Goal: Task Accomplishment & Management: Use online tool/utility

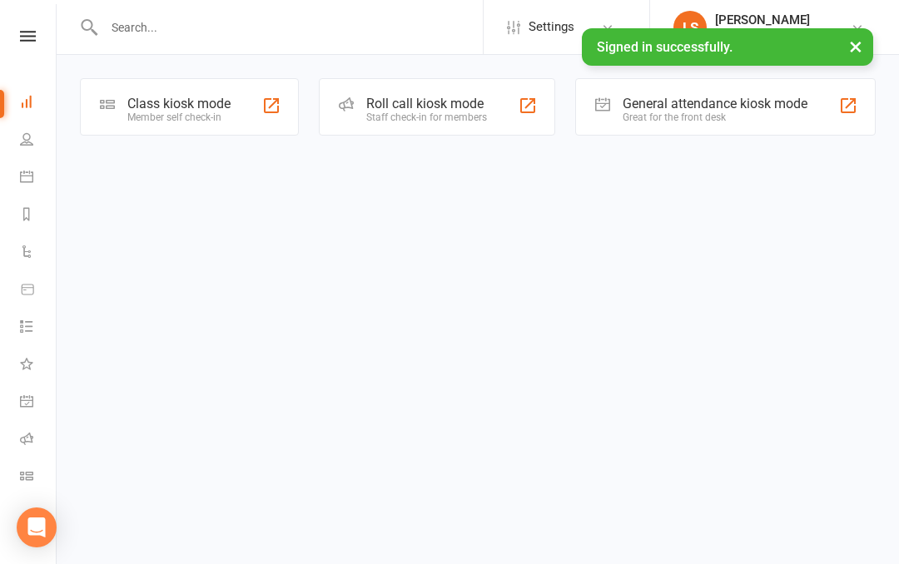
click at [25, 439] on icon at bounding box center [26, 438] width 13 height 13
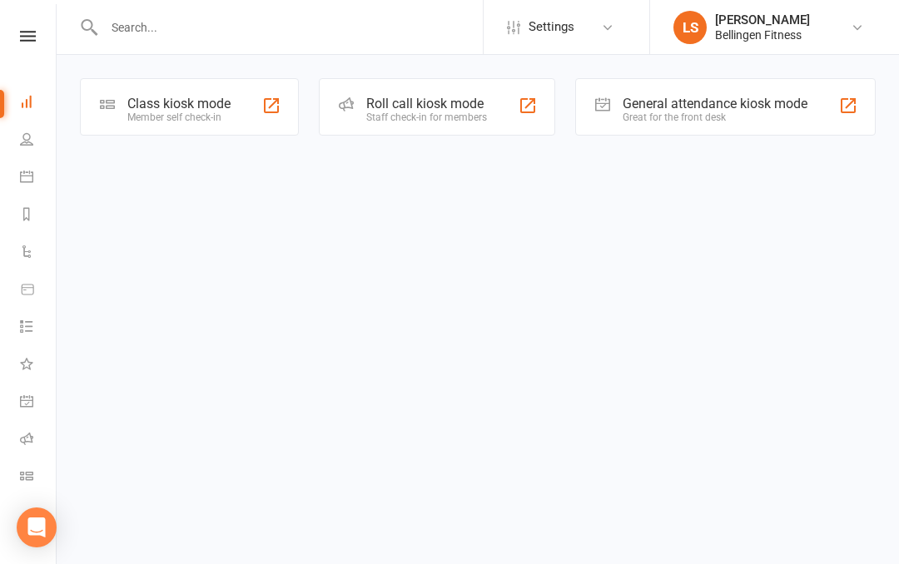
click at [174, 110] on div "Class kiosk mode" at bounding box center [178, 104] width 103 height 16
click at [390, 183] on html "Settings Event Templates Appointment Types LS Luka Shirley Bellingen Fitness My…" at bounding box center [449, 91] width 899 height 183
click at [831, 97] on div "General attendance kiosk mode Great for the front desk" at bounding box center [725, 106] width 301 height 57
click at [520, 104] on div at bounding box center [528, 106] width 20 height 20
click at [516, 112] on div "Roll call kiosk mode Staff check-in for members" at bounding box center [437, 106] width 236 height 57
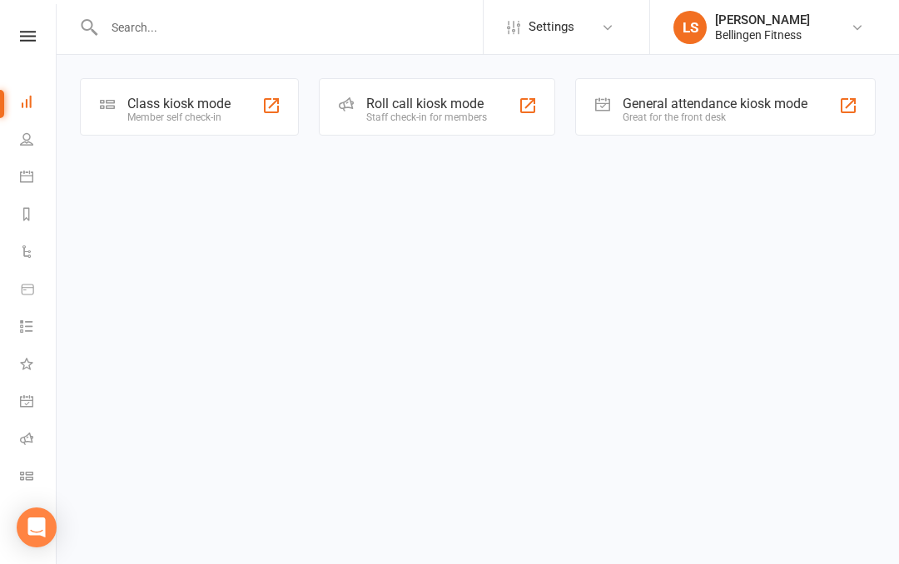
click at [262, 102] on div at bounding box center [271, 106] width 20 height 20
click at [160, 22] on input "text" at bounding box center [291, 27] width 384 height 23
type input "Wolf"
click at [679, 2] on li "LS Luka Shirley Bellingen Fitness My profile Help Terms & conditions Privacy po…" at bounding box center [774, 27] width 250 height 54
click at [737, 24] on div "[PERSON_NAME]" at bounding box center [762, 19] width 95 height 15
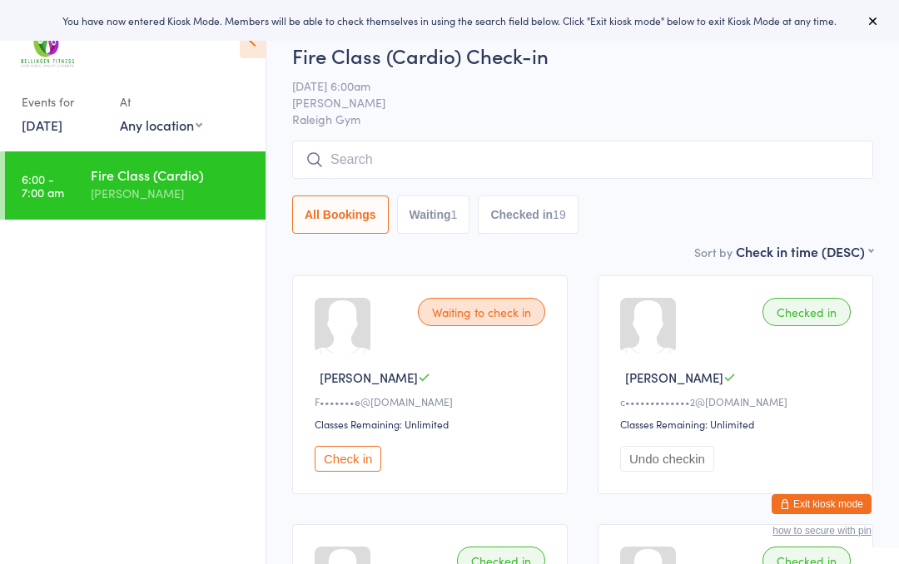
click at [425, 159] on input "search" at bounding box center [582, 160] width 581 height 38
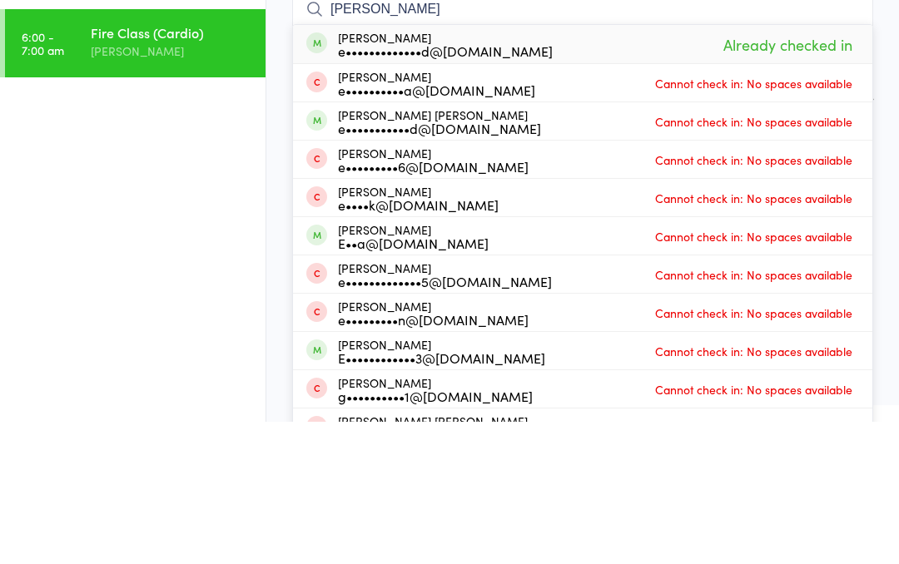
type input "Emma br"
click at [216, 152] on ul "6:00 - 7:00 am Fire Class (Cardio) Luka Shirley" at bounding box center [133, 358] width 266 height 413
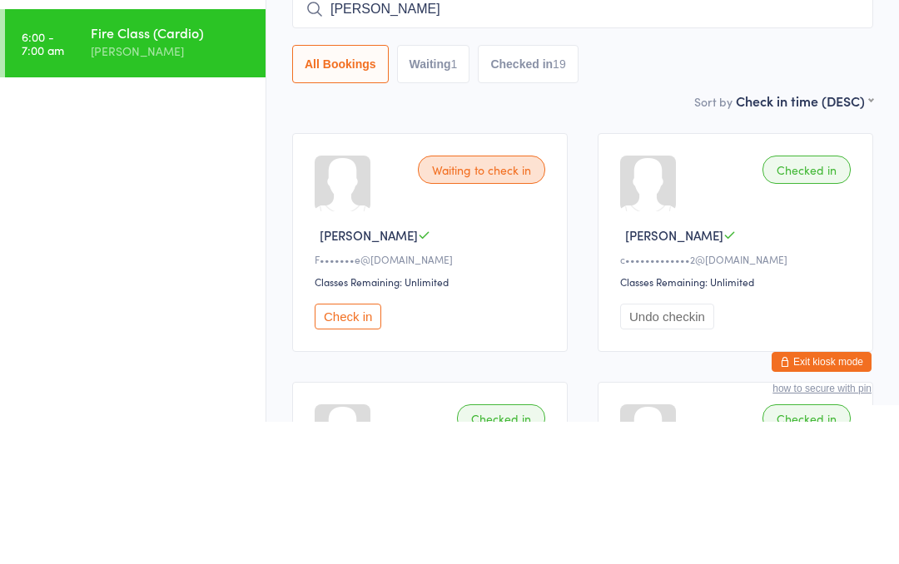
scroll to position [142, 0]
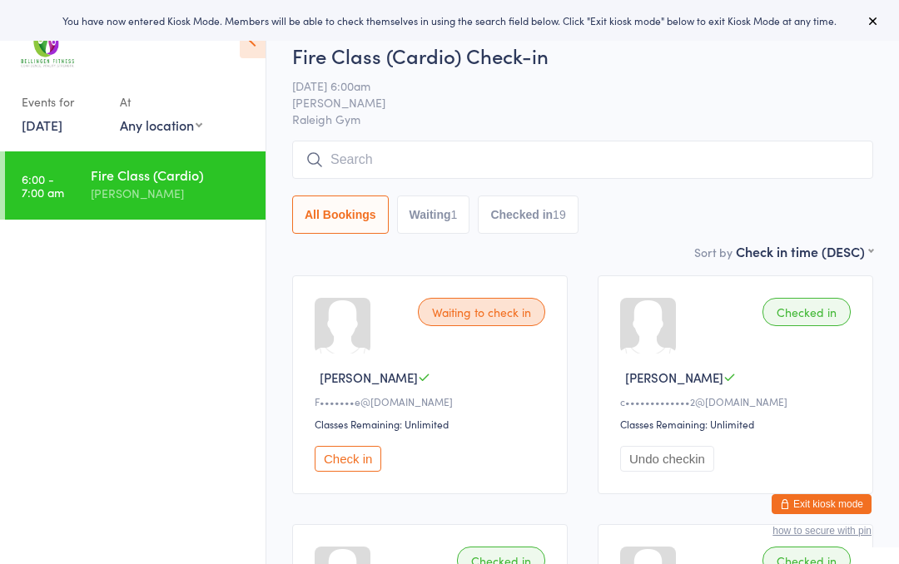
click at [531, 166] on input "search" at bounding box center [582, 160] width 581 height 38
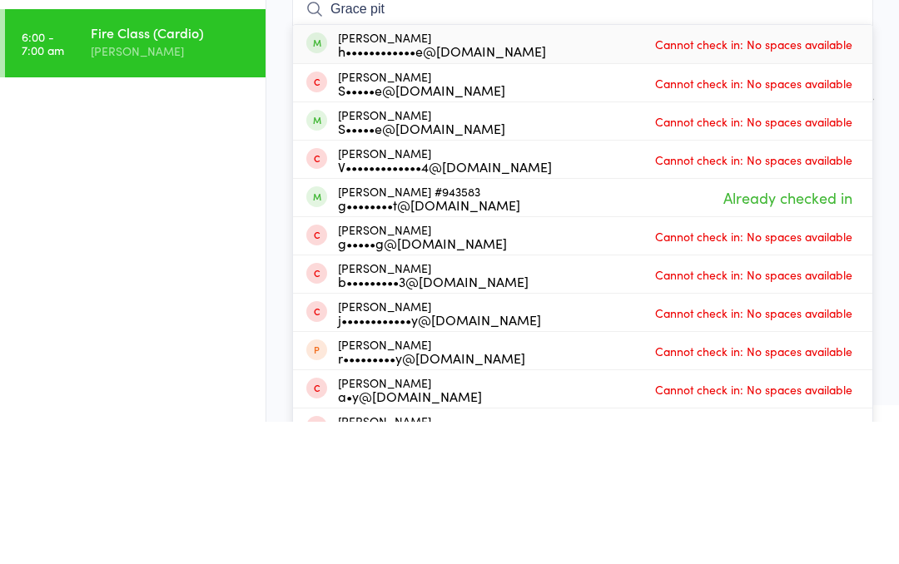
type input "[PERSON_NAME]"
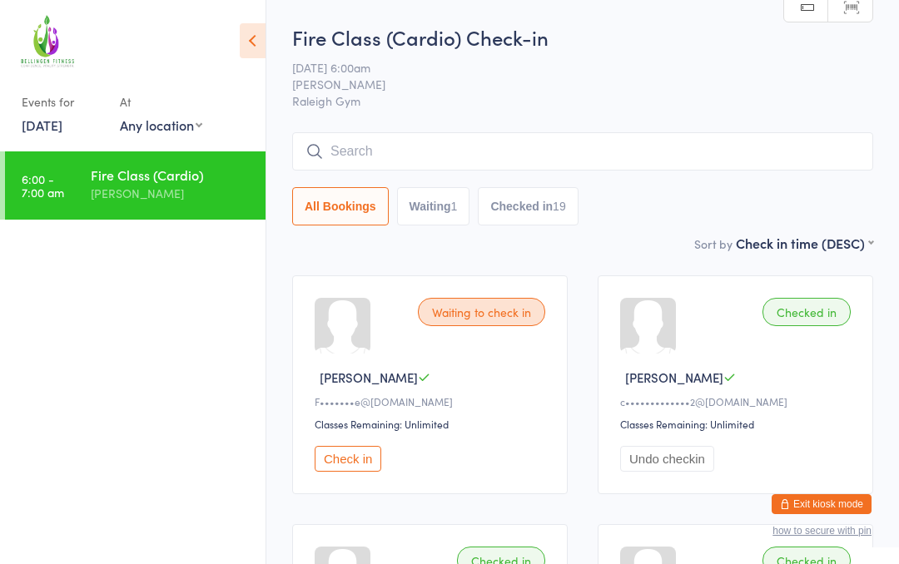
click at [94, 45] on div at bounding box center [125, 46] width 206 height 57
click at [256, 41] on icon at bounding box center [253, 40] width 26 height 35
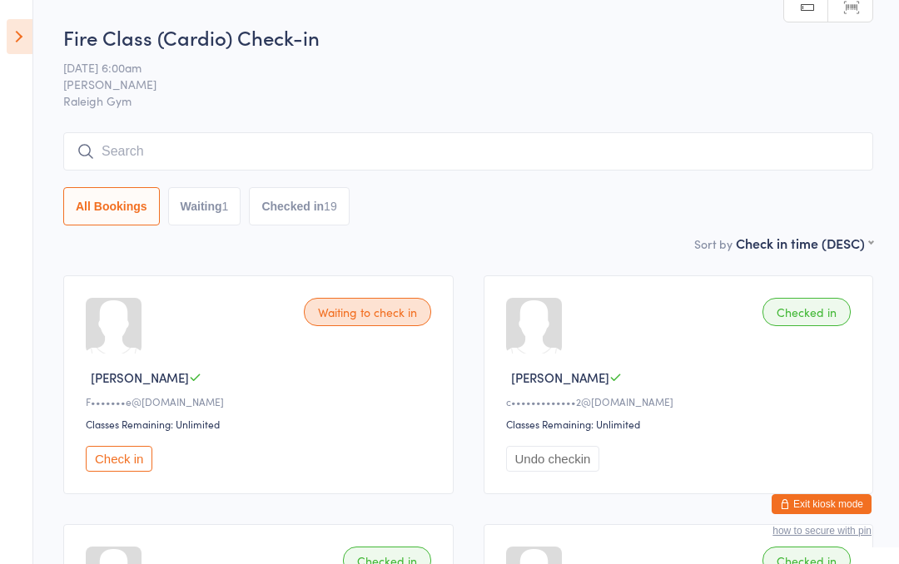
click at [26, 43] on icon at bounding box center [20, 36] width 26 height 35
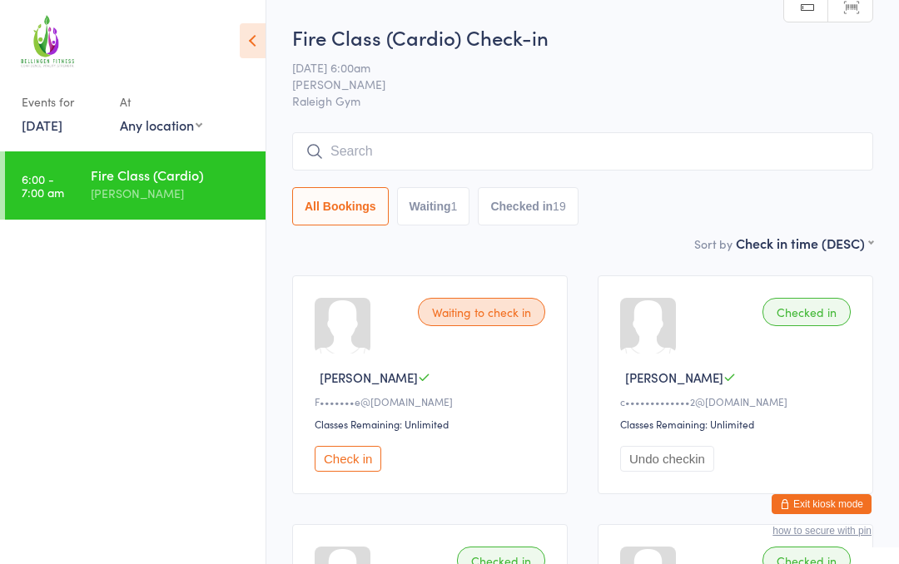
click at [261, 32] on icon at bounding box center [253, 40] width 26 height 35
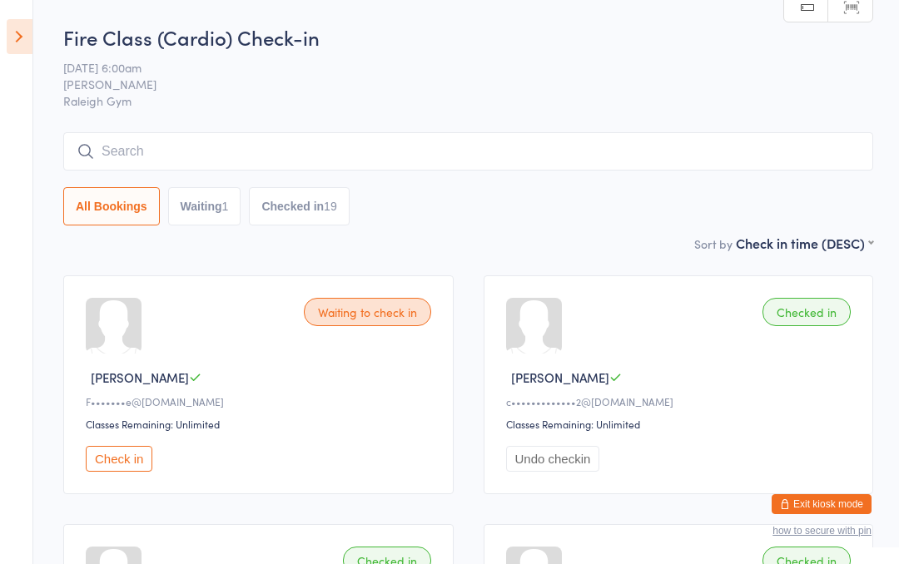
click at [833, 505] on button "Exit kiosk mode" at bounding box center [822, 505] width 100 height 20
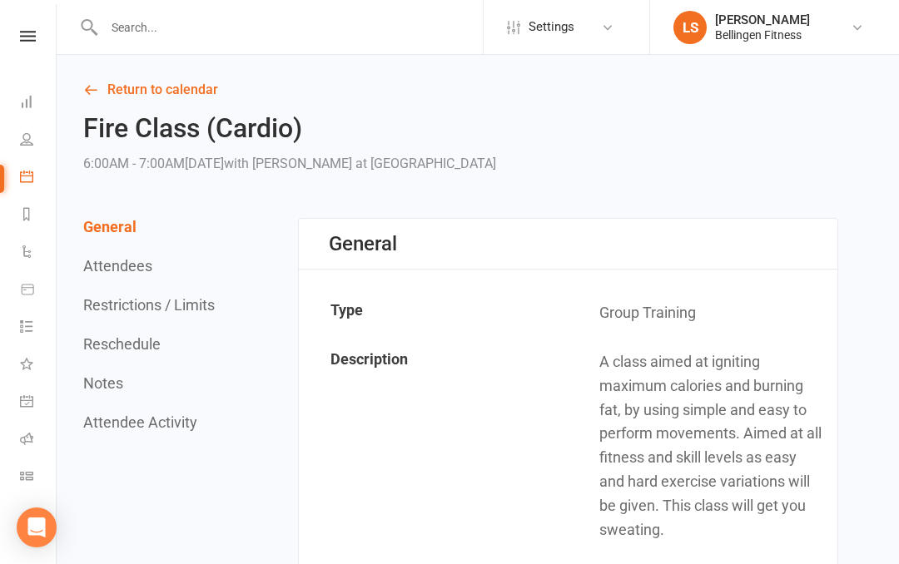
click at [30, 36] on icon at bounding box center [28, 36] width 16 height 11
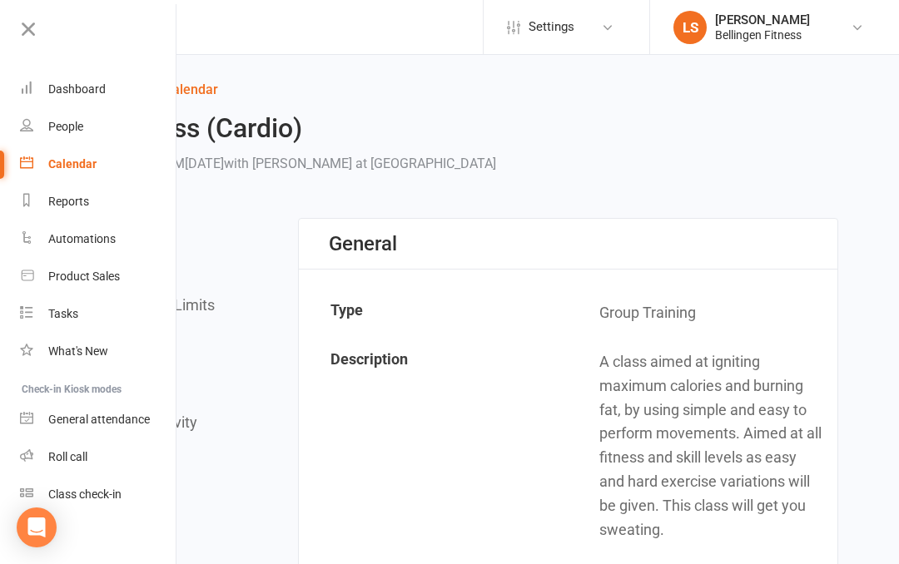
click at [67, 85] on div "Dashboard" at bounding box center [76, 88] width 57 height 13
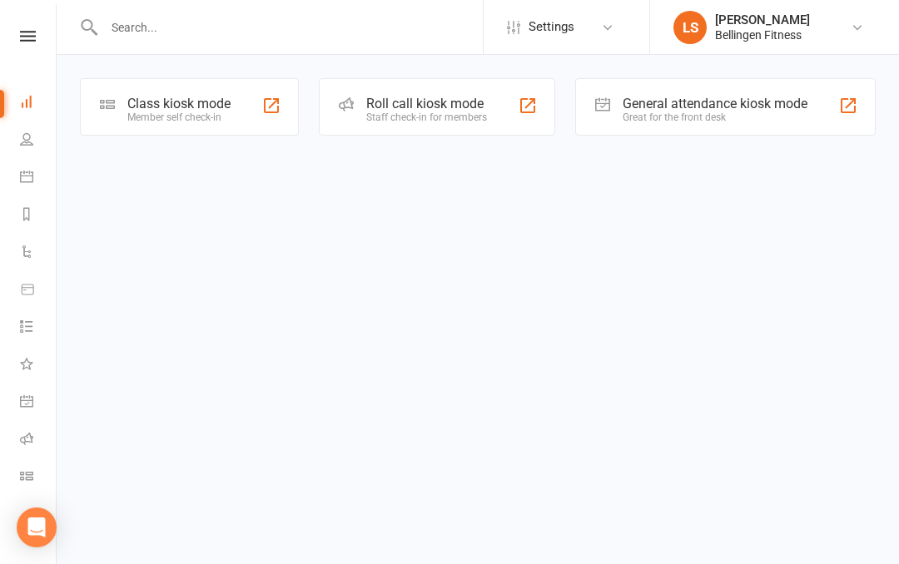
click at [833, 121] on div "General attendance kiosk mode Great for the front desk" at bounding box center [725, 106] width 301 height 57
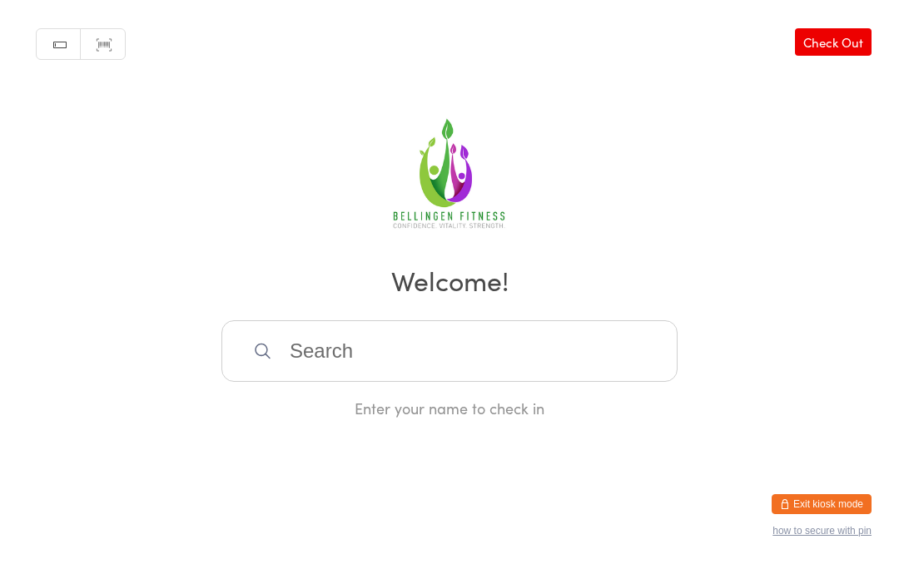
click at [356, 343] on input "search" at bounding box center [449, 352] width 456 height 62
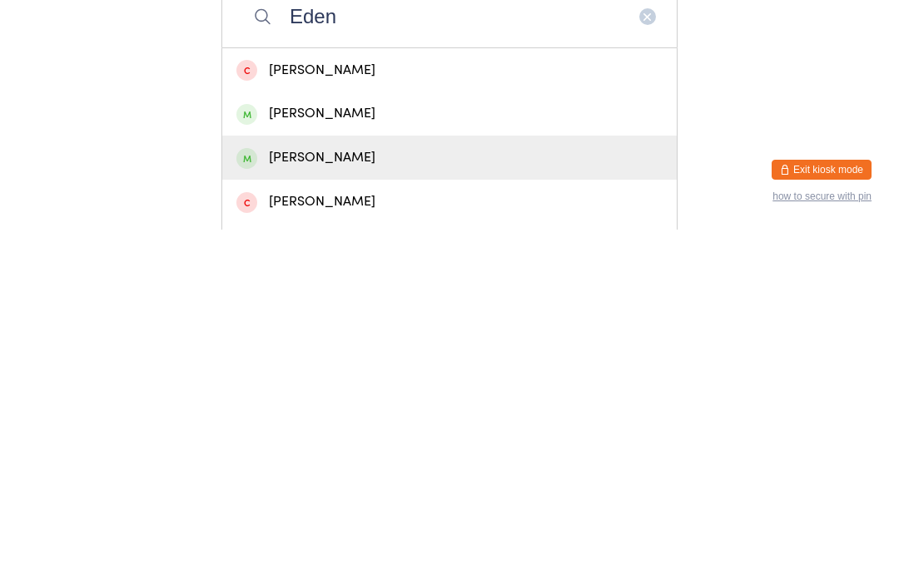
type input "Eden"
click at [295, 481] on div "[PERSON_NAME]" at bounding box center [449, 492] width 426 height 22
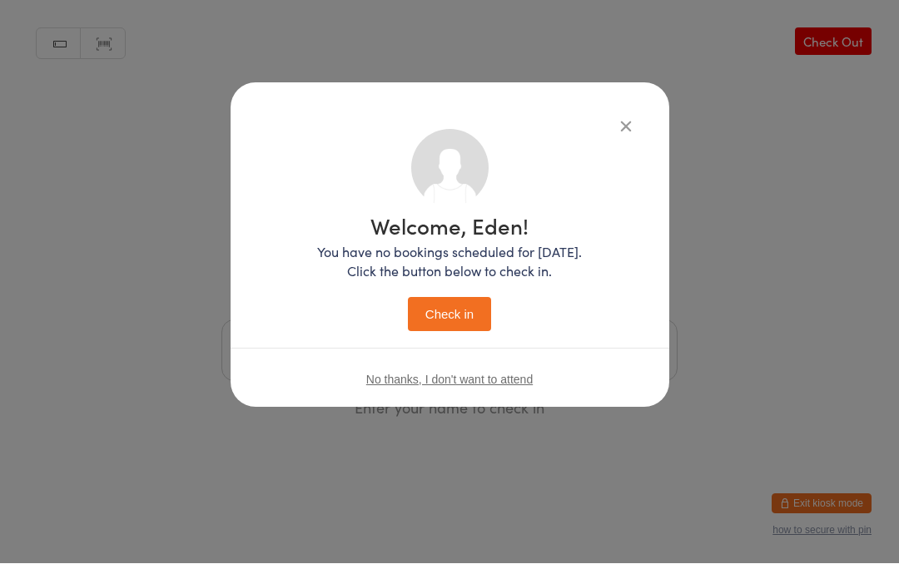
click at [434, 310] on button "Check in" at bounding box center [449, 315] width 83 height 34
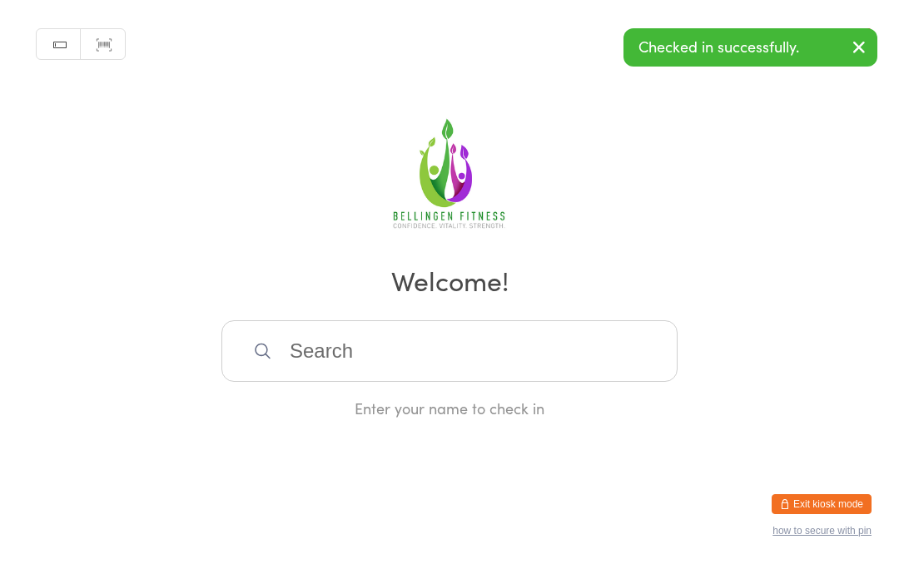
click at [375, 360] on input "search" at bounding box center [449, 352] width 456 height 62
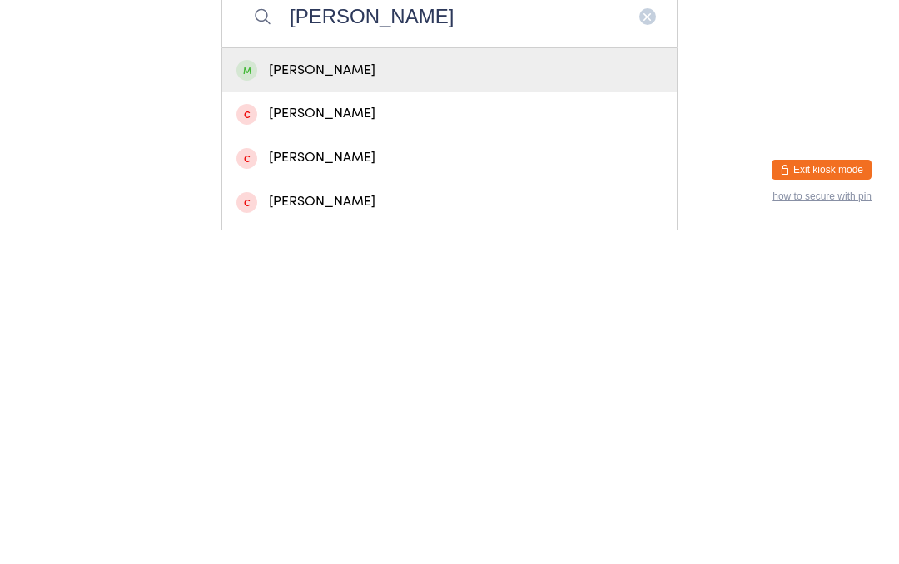
type input "Ben i"
click at [332, 394] on div "Ben Iggulden" at bounding box center [449, 405] width 426 height 22
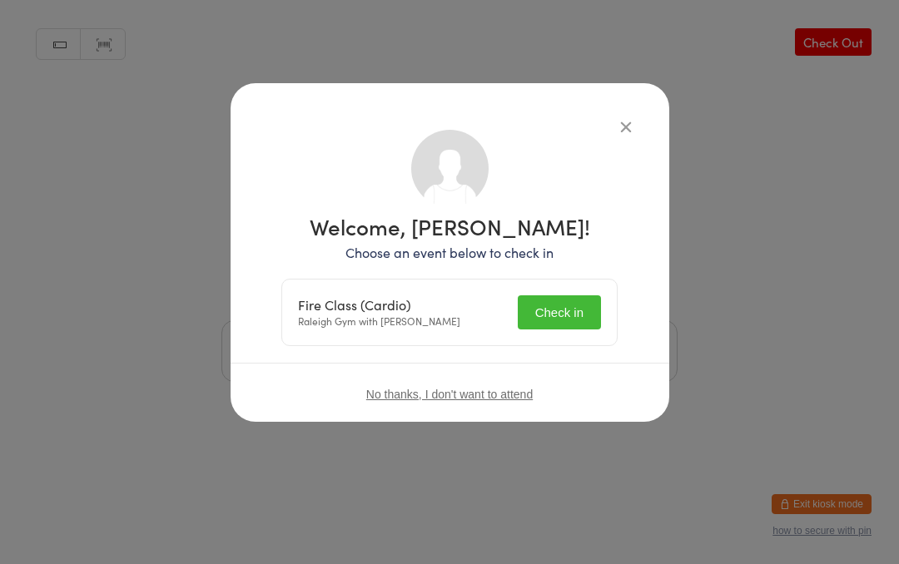
click at [557, 309] on button "Check in" at bounding box center [559, 313] width 83 height 34
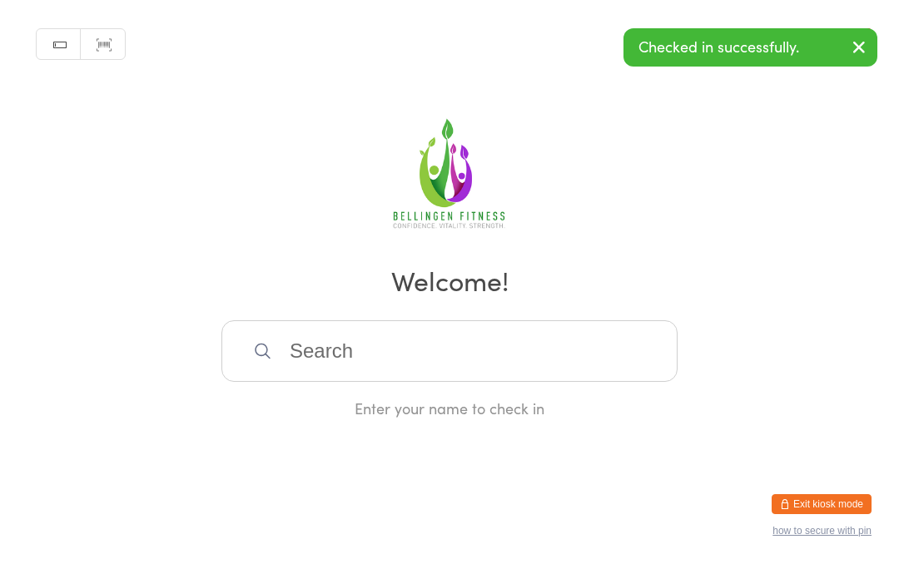
click at [415, 361] on input "search" at bounding box center [449, 352] width 456 height 62
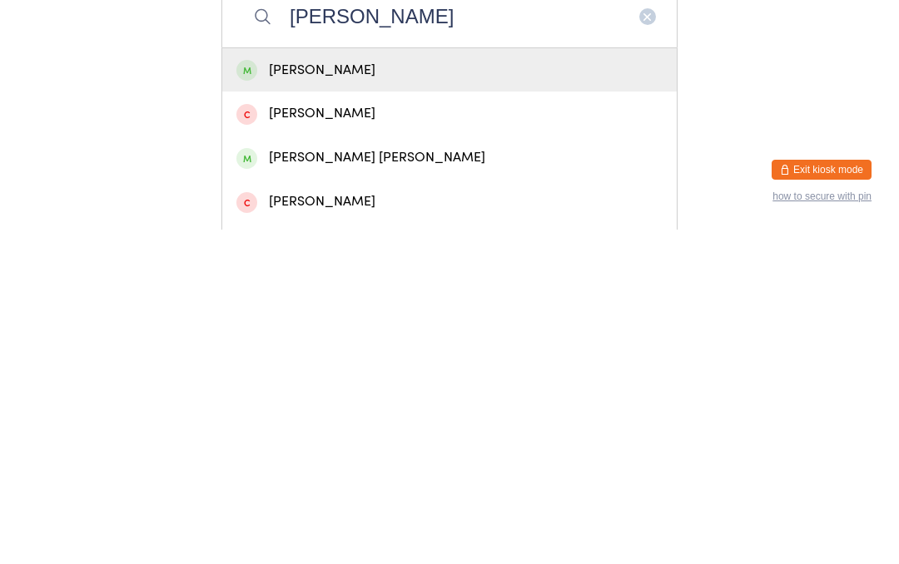
type input "Emma bro"
click at [370, 394] on div "Emma Brownlee" at bounding box center [449, 405] width 426 height 22
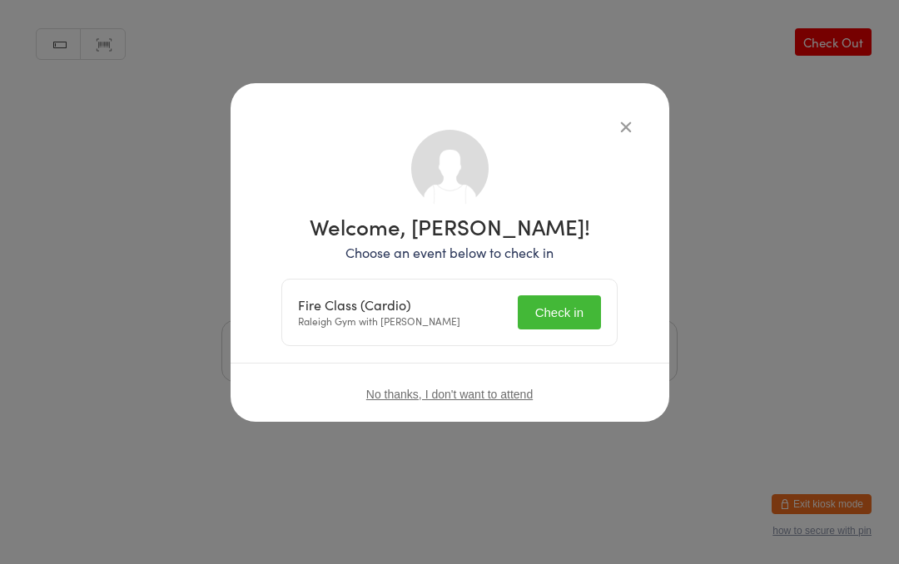
click at [566, 313] on button "Check in" at bounding box center [559, 313] width 83 height 34
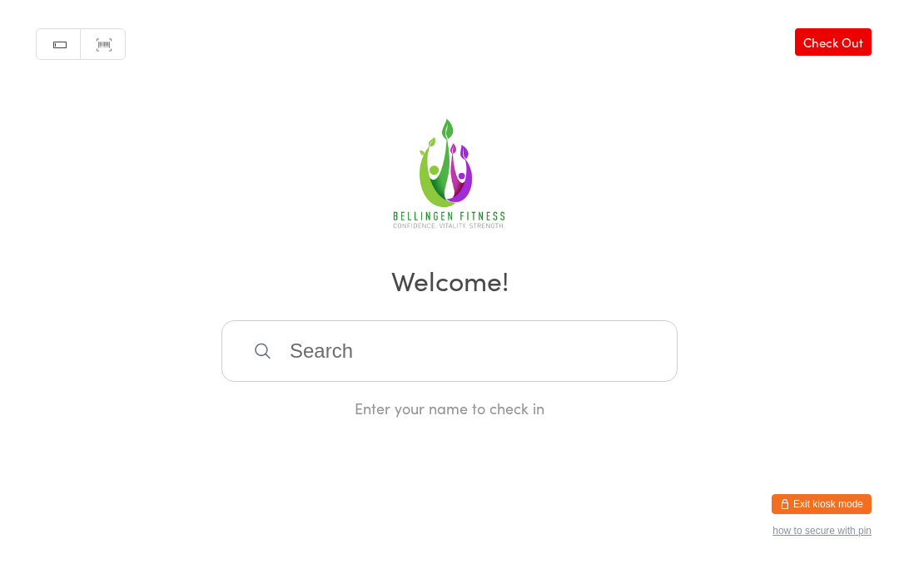
click at [549, 342] on input "search" at bounding box center [449, 352] width 456 height 62
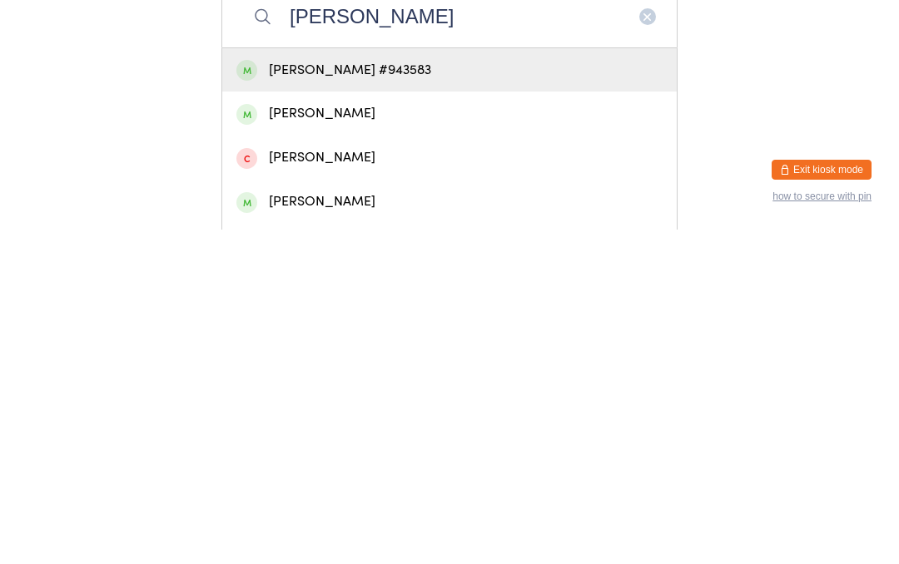
type input "Grace pitt"
click at [584, 383] on div "Grace Pitt #943583" at bounding box center [449, 405] width 455 height 44
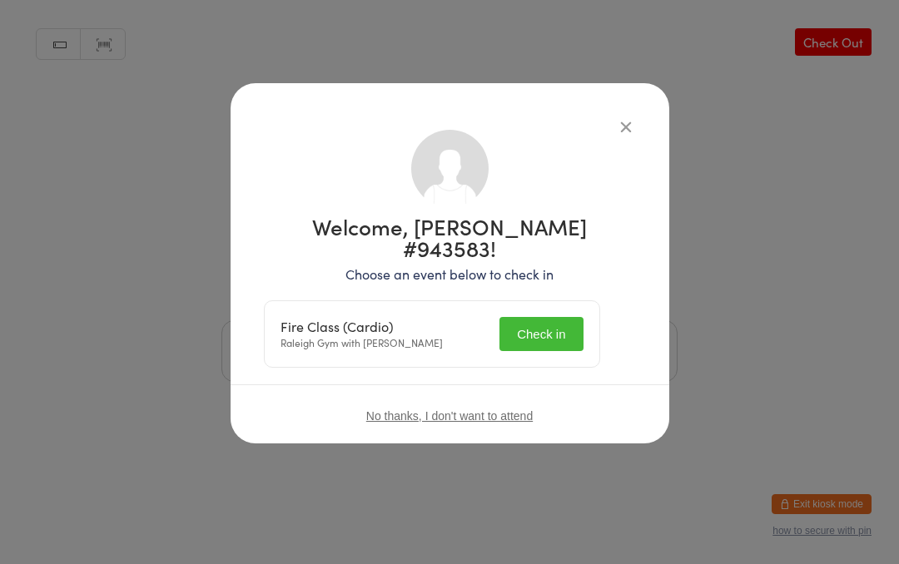
click at [565, 317] on button "Check in" at bounding box center [541, 334] width 83 height 34
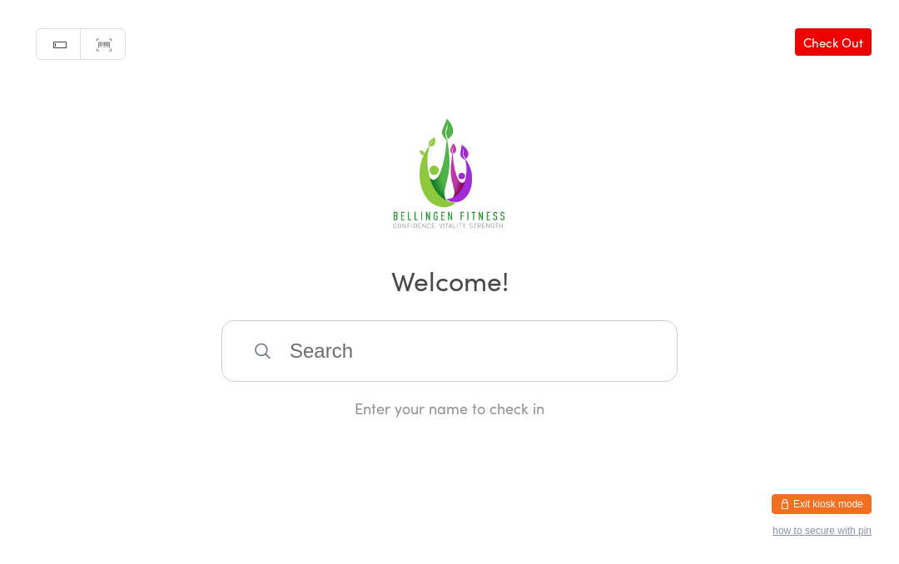
click at [419, 358] on input "search" at bounding box center [449, 352] width 456 height 62
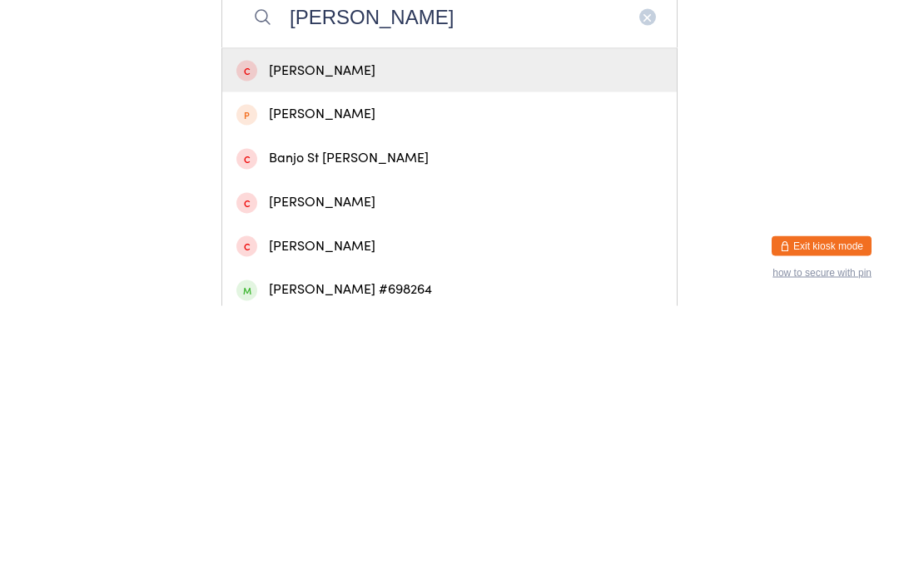
scroll to position [84, 0]
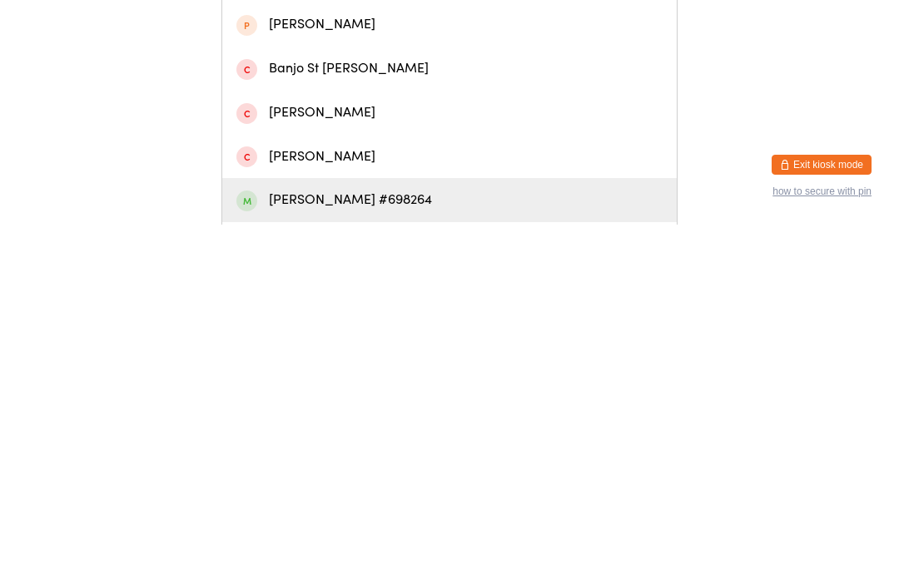
type input "Leo b"
click at [414, 529] on div "Leo Bolsenbroek #698264" at bounding box center [449, 540] width 426 height 22
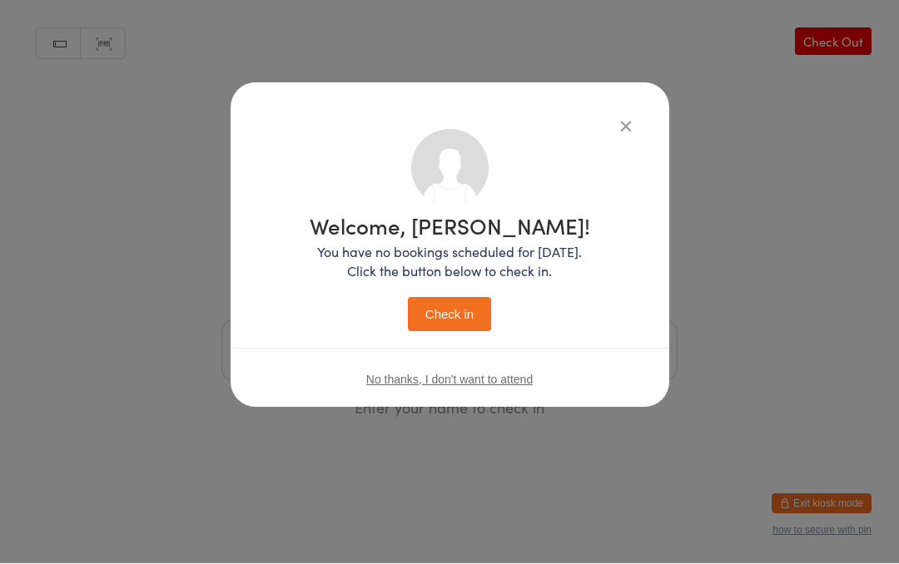
click at [457, 318] on button "Check in" at bounding box center [449, 315] width 83 height 34
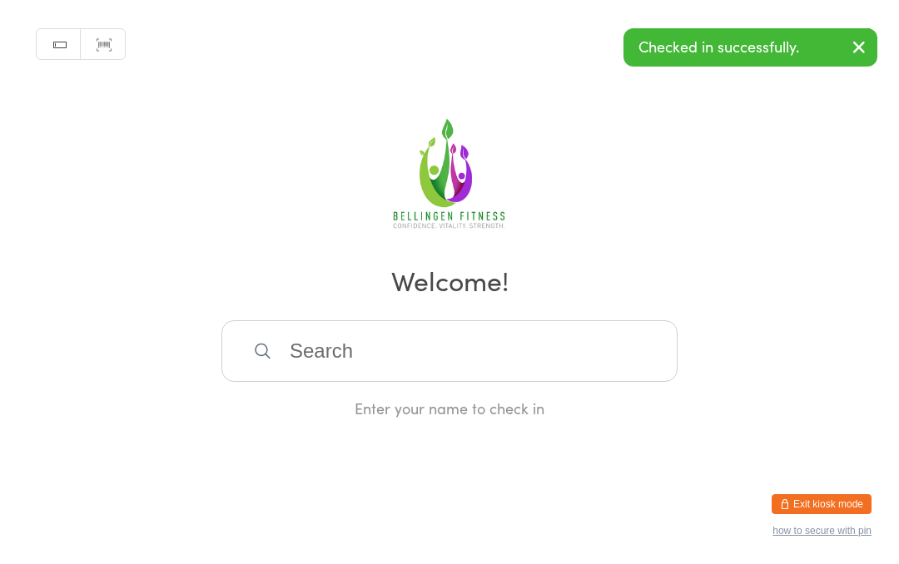
click at [577, 372] on input "search" at bounding box center [449, 352] width 456 height 62
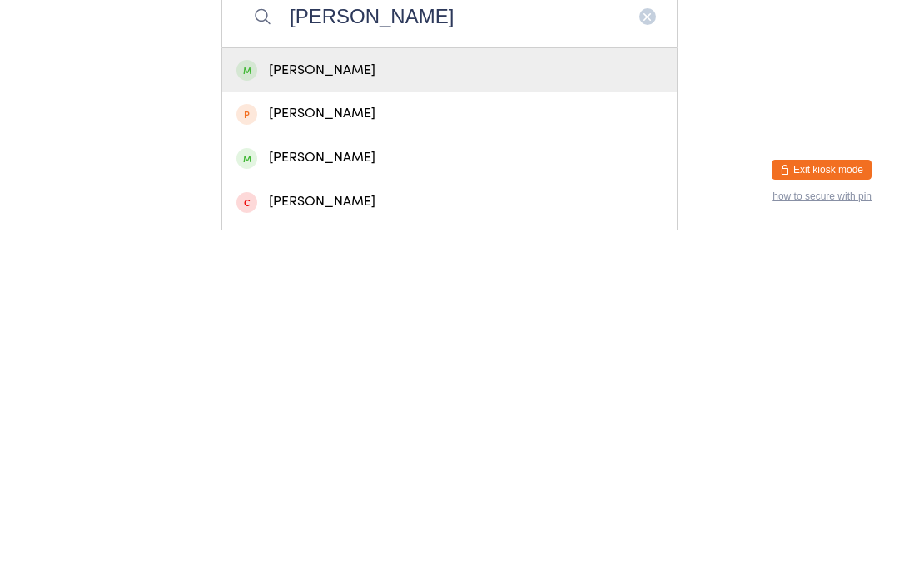
type input "Johnston"
click at [464, 394] on div "[PERSON_NAME]" at bounding box center [449, 405] width 426 height 22
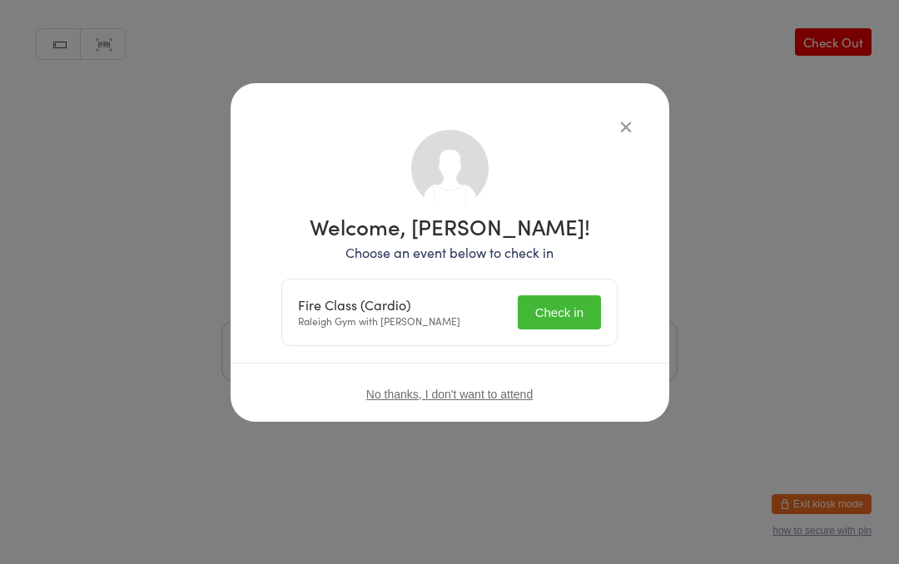
click at [553, 319] on button "Check in" at bounding box center [559, 313] width 83 height 34
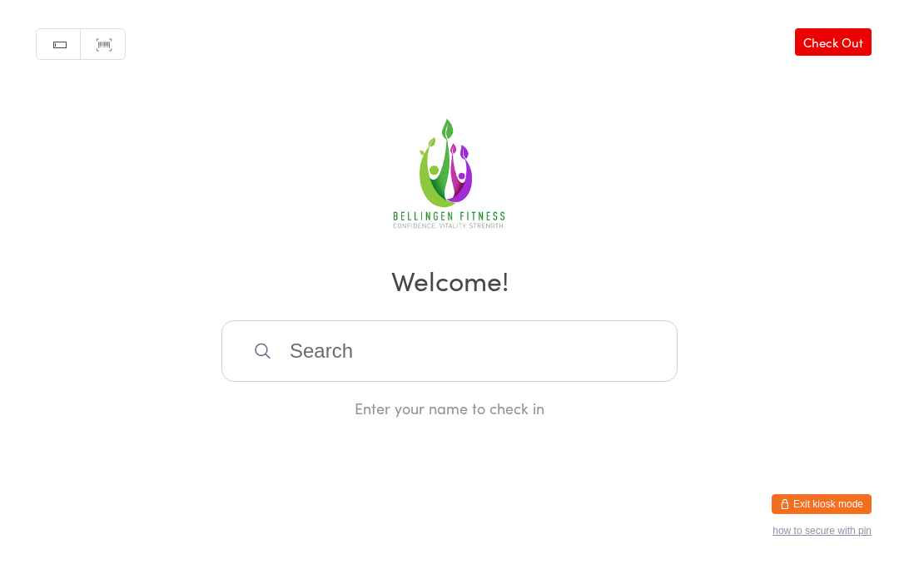
click at [365, 367] on input "search" at bounding box center [449, 352] width 456 height 62
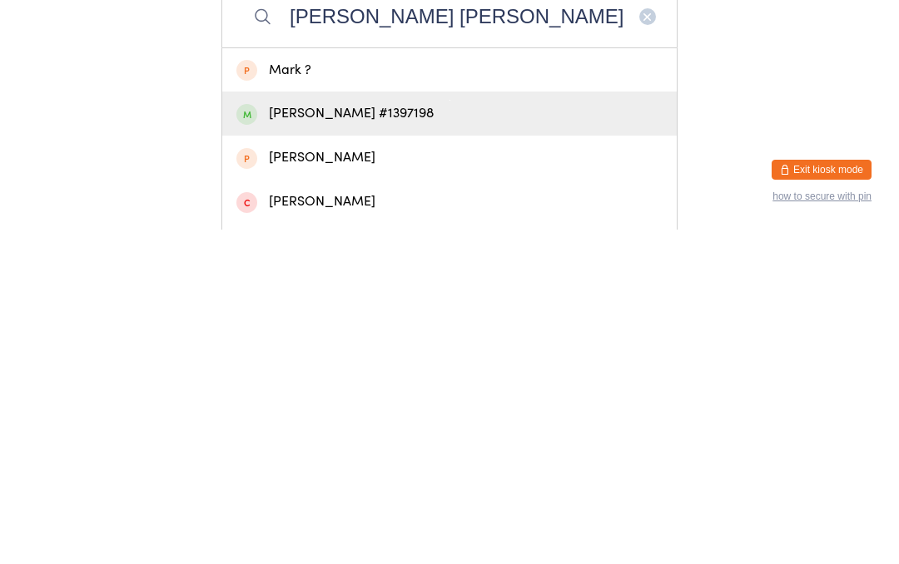
type input "Emily mark"
click at [302, 437] on div "Emily Markwell #1397198" at bounding box center [449, 448] width 426 height 22
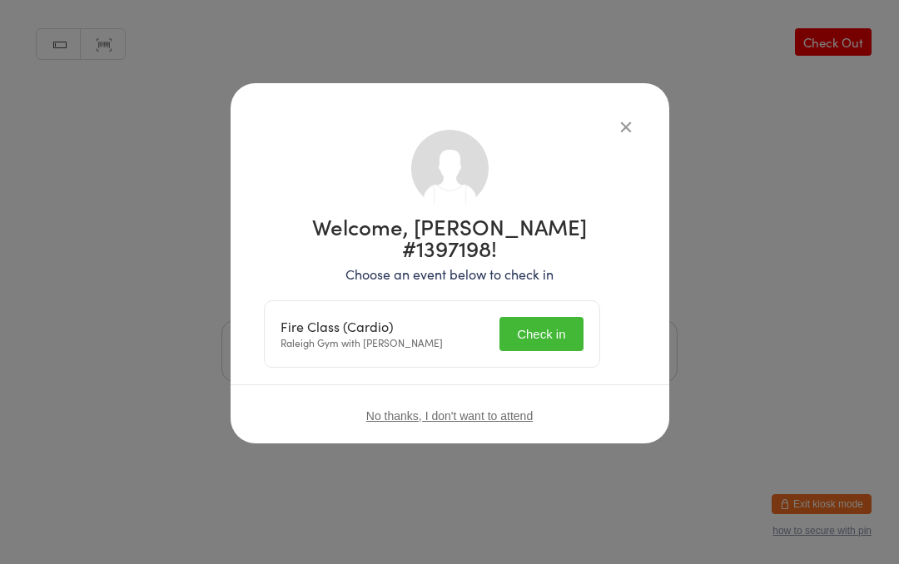
click at [544, 317] on button "Check in" at bounding box center [541, 334] width 83 height 34
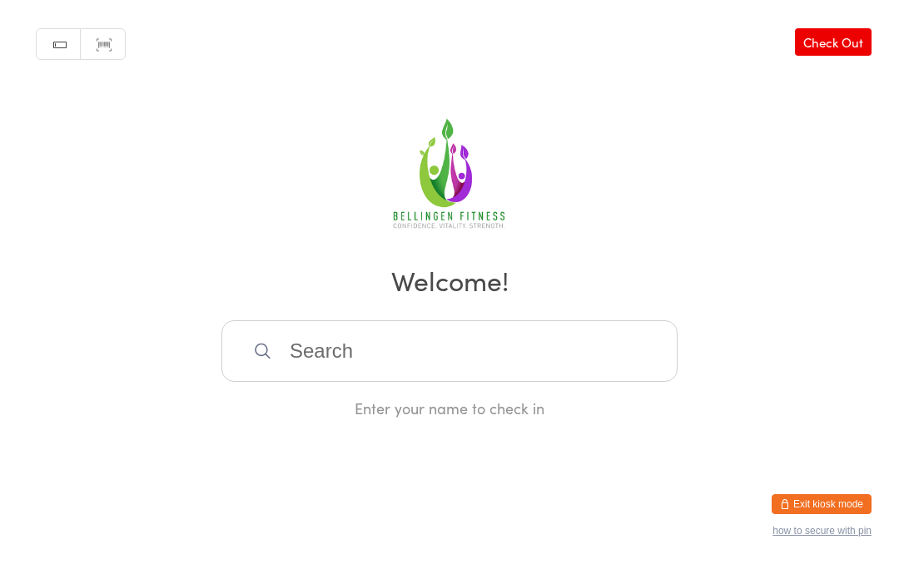
click at [436, 359] on input "search" at bounding box center [449, 352] width 456 height 62
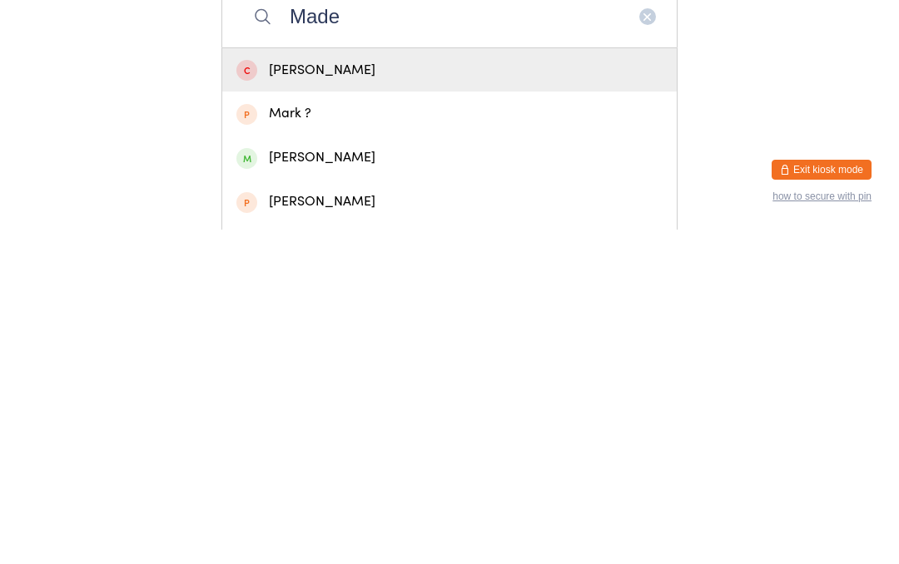
type input "Made"
click at [377, 481] on div "Madeleine James" at bounding box center [449, 492] width 426 height 22
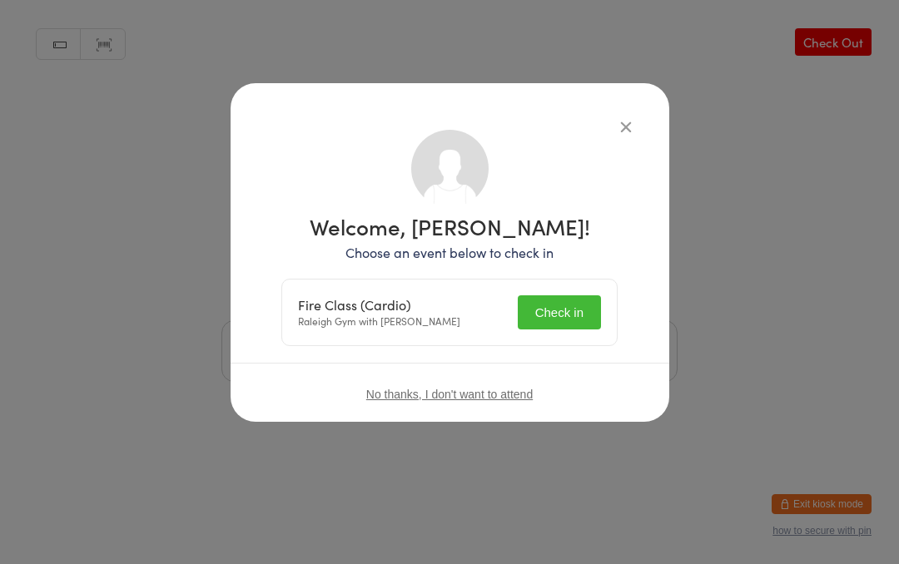
click at [544, 305] on button "Check in" at bounding box center [559, 313] width 83 height 34
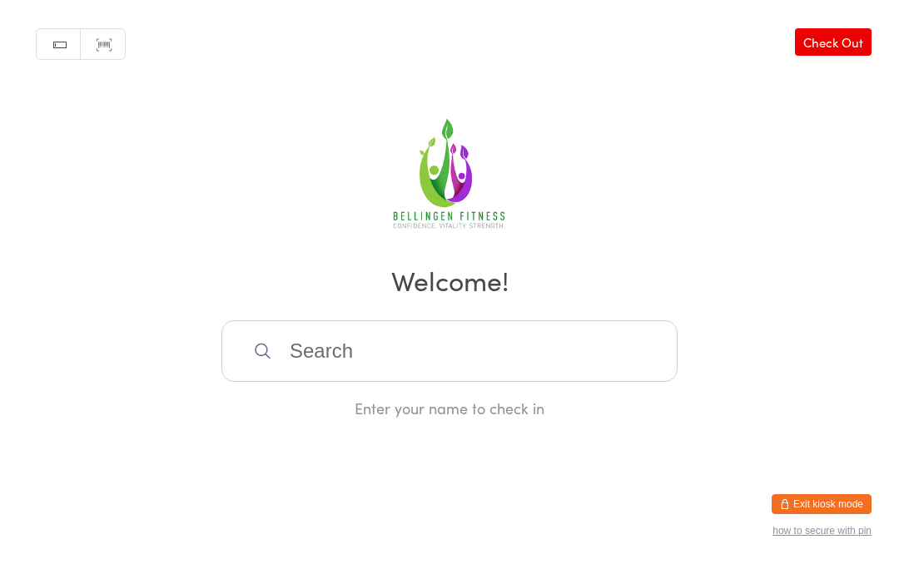
click at [417, 339] on input "search" at bounding box center [449, 352] width 456 height 62
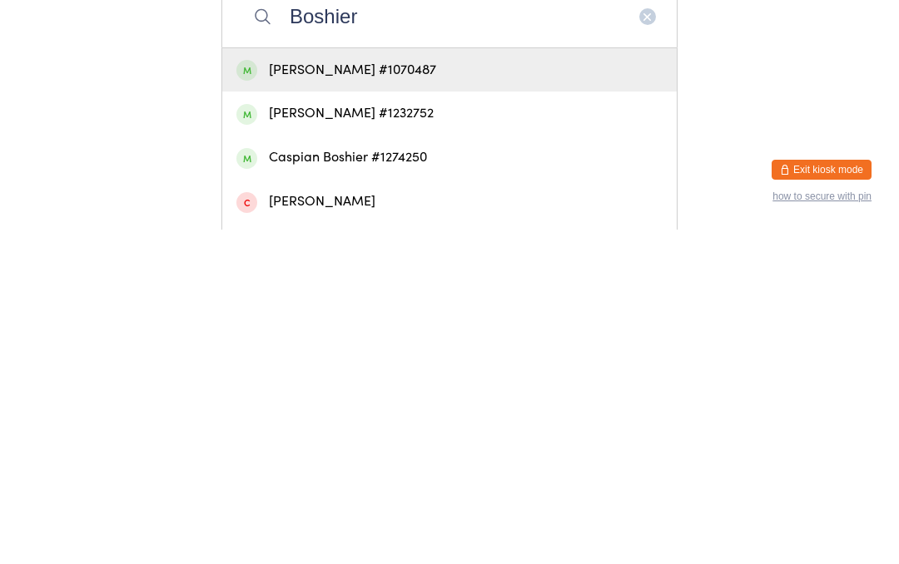
type input "Boshier"
click at [367, 394] on div "Charles Boshier #1070487" at bounding box center [449, 405] width 426 height 22
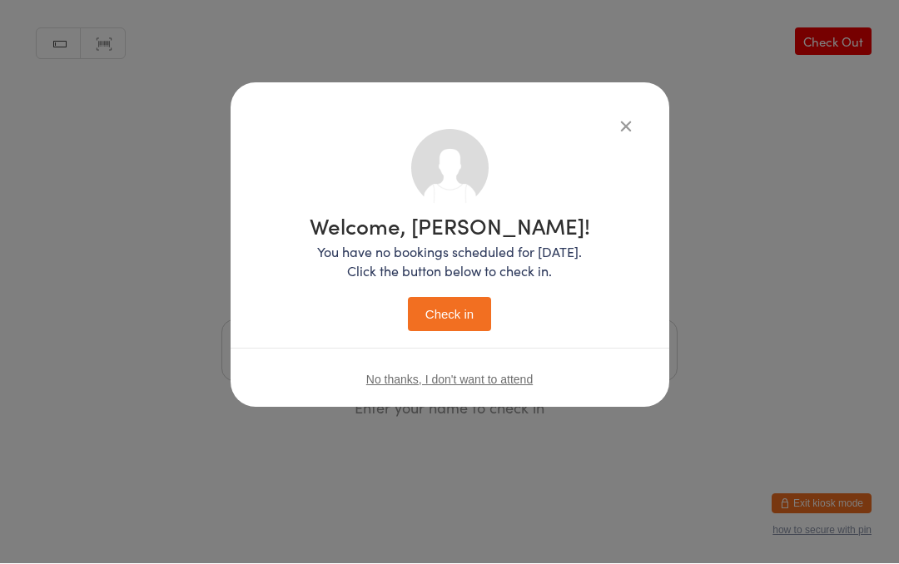
click at [462, 309] on button "Check in" at bounding box center [449, 315] width 83 height 34
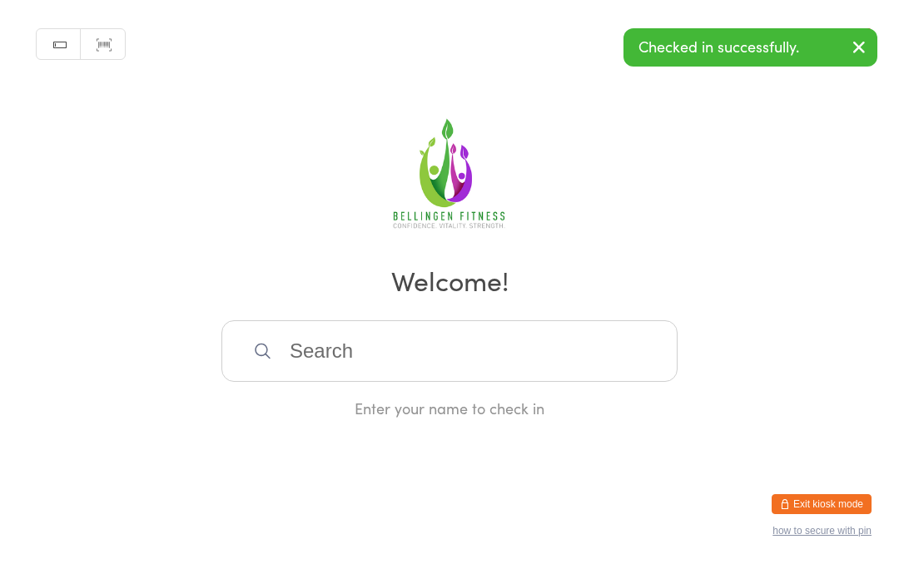
click at [475, 358] on input "search" at bounding box center [449, 352] width 456 height 62
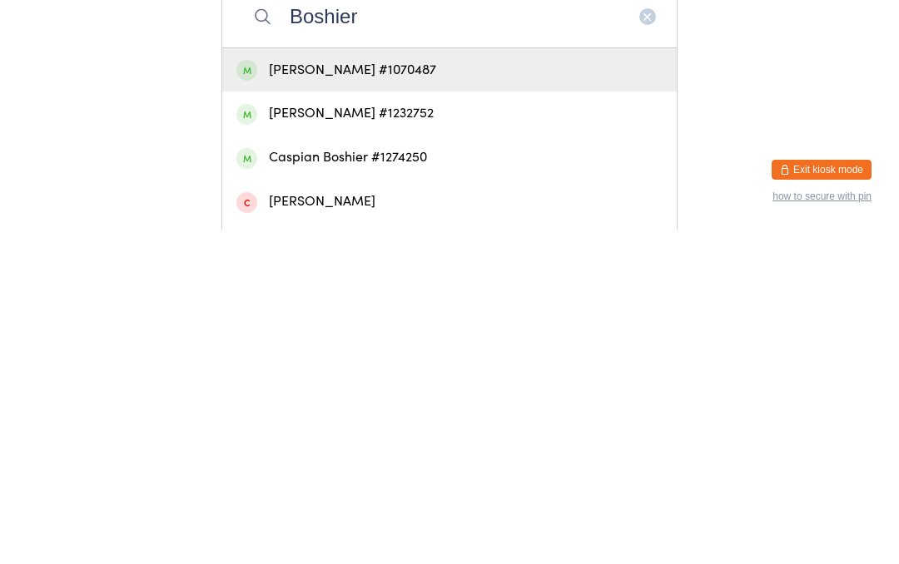
type input "Boshier"
click at [409, 437] on div "Elliott Boshier #1232752" at bounding box center [449, 448] width 426 height 22
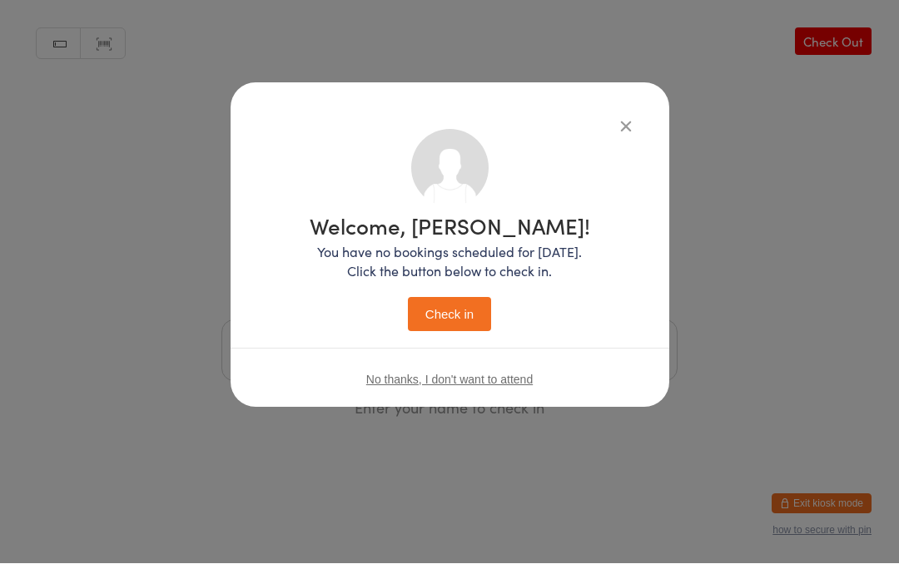
click at [467, 316] on button "Check in" at bounding box center [449, 315] width 83 height 34
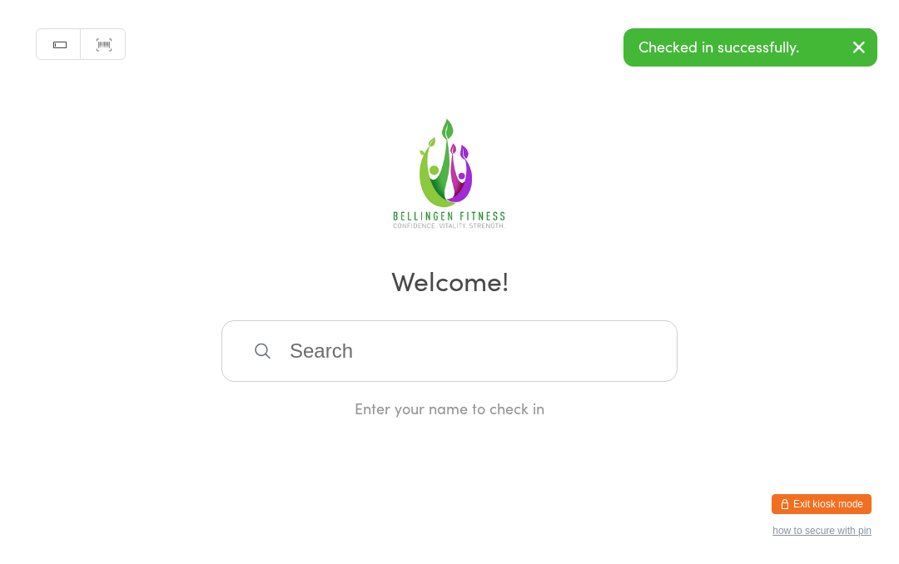
click at [414, 354] on input "search" at bounding box center [449, 352] width 456 height 62
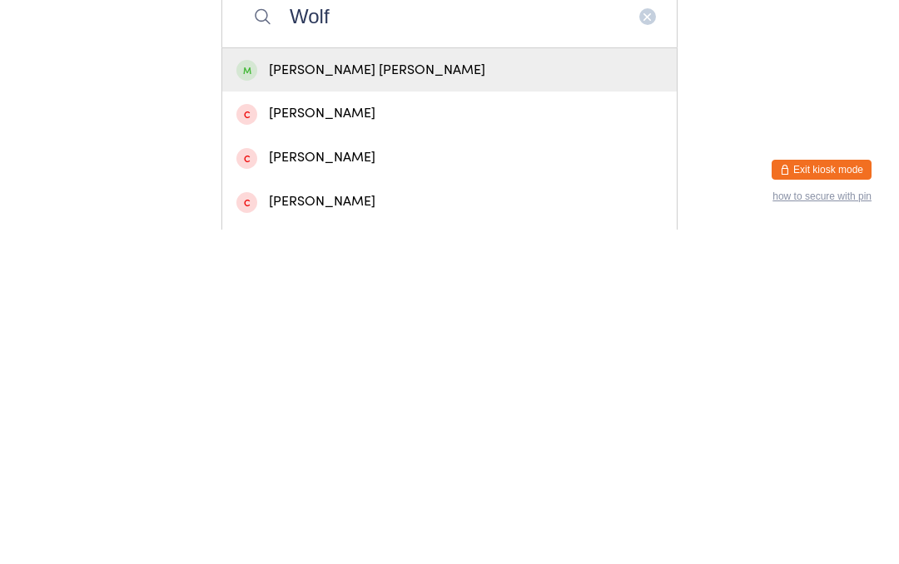
type input "Wolf"
click at [323, 394] on div "Wolf Everson" at bounding box center [449, 405] width 426 height 22
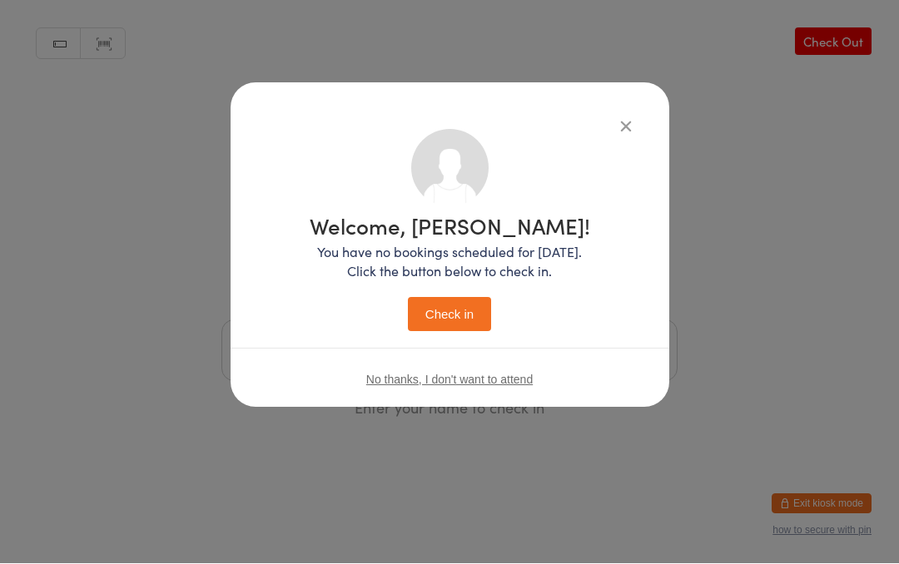
click at [459, 315] on button "Check in" at bounding box center [449, 315] width 83 height 34
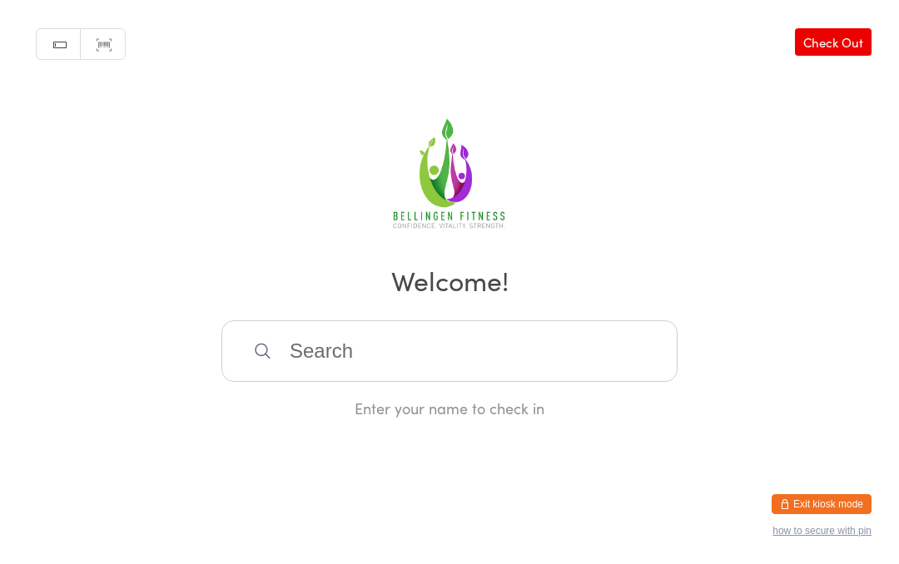
click at [309, 349] on input "search" at bounding box center [449, 352] width 456 height 62
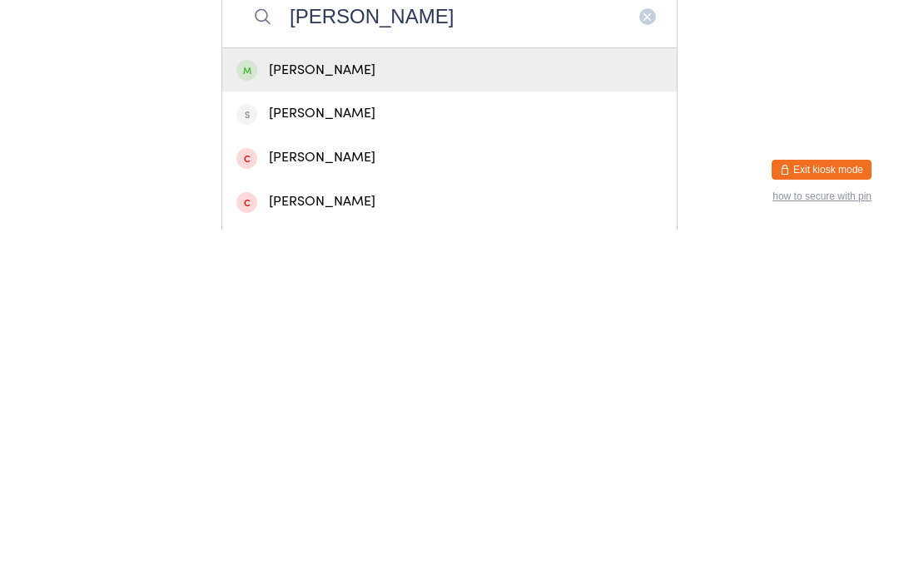
type input "Anne chivers"
click at [280, 383] on div "Anne Chivers" at bounding box center [449, 405] width 455 height 44
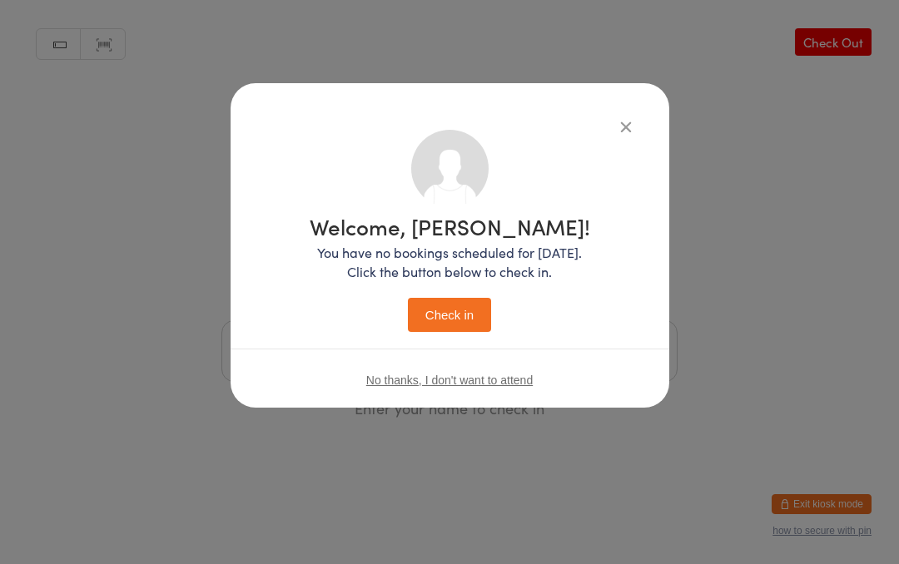
click at [438, 314] on button "Check in" at bounding box center [449, 315] width 83 height 34
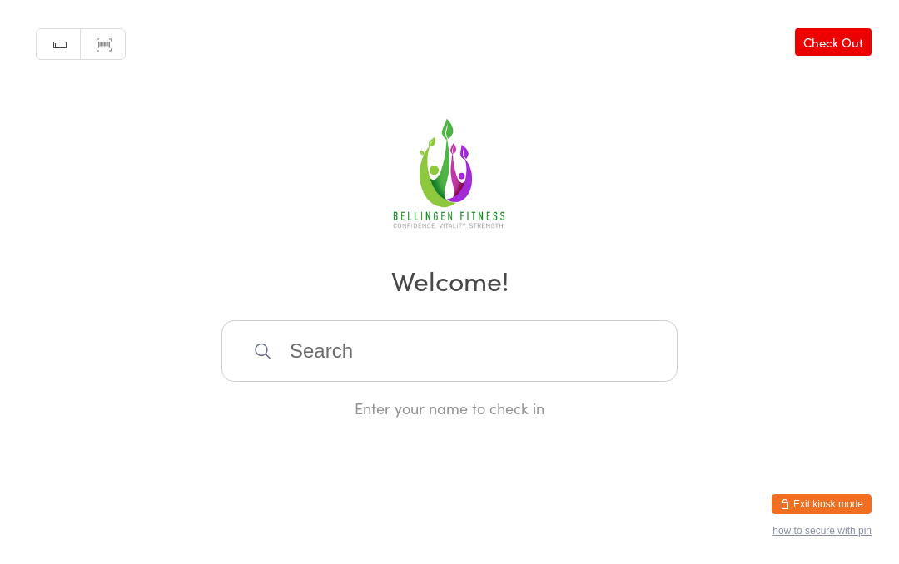
click at [325, 366] on input "search" at bounding box center [449, 352] width 456 height 62
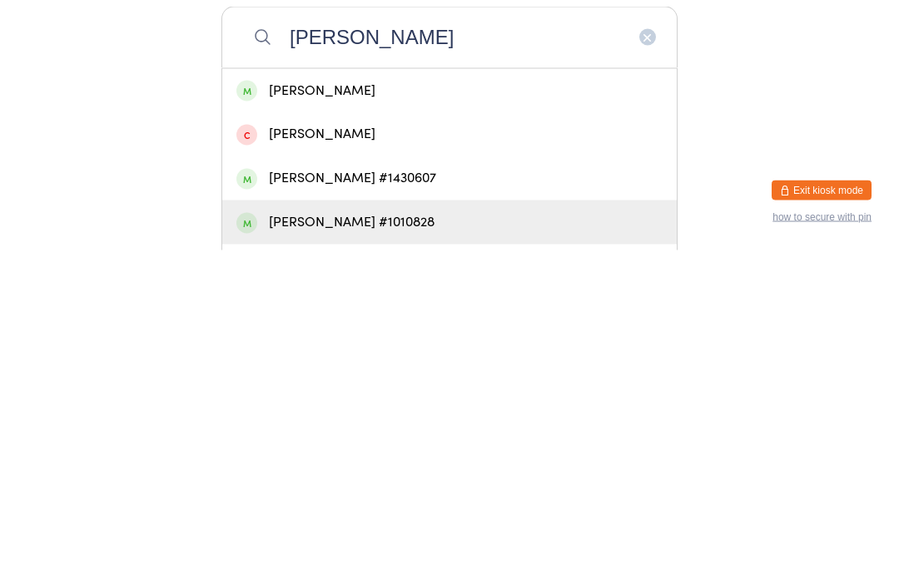
type input "Sheppard"
click at [410, 525] on div "[PERSON_NAME] #1010828" at bounding box center [449, 536] width 426 height 22
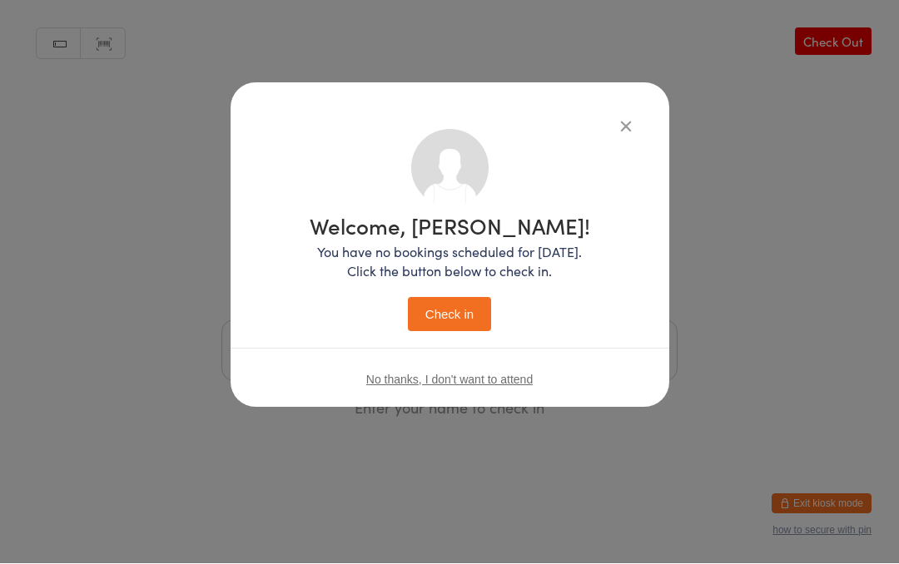
click at [441, 320] on button "Check in" at bounding box center [449, 315] width 83 height 34
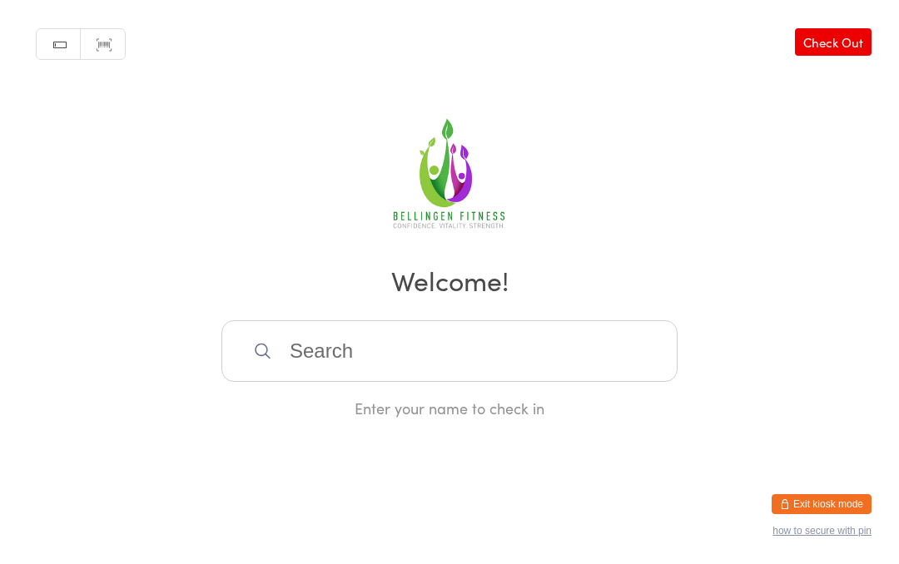
click at [331, 374] on input "search" at bounding box center [449, 352] width 456 height 62
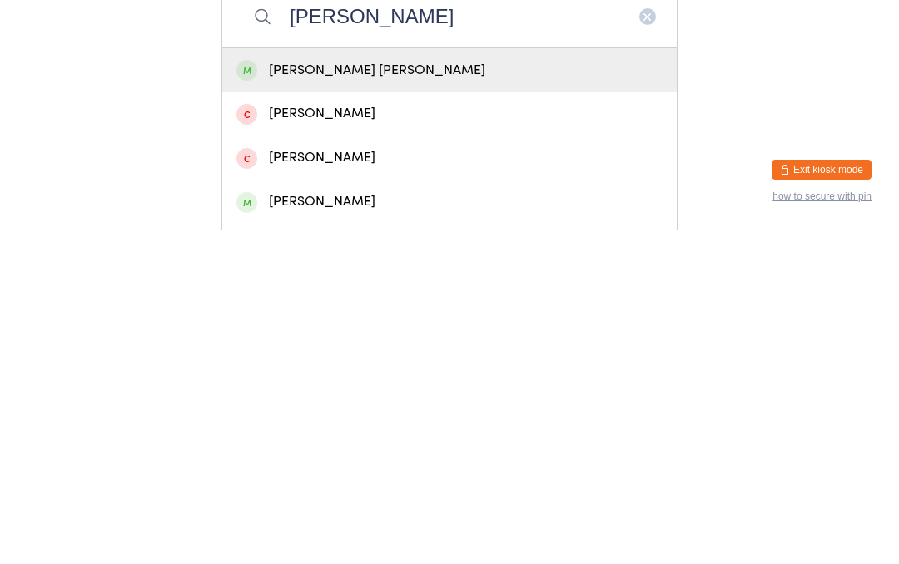
type input "Jane"
click at [316, 525] on div "Jane Powell" at bounding box center [449, 536] width 426 height 22
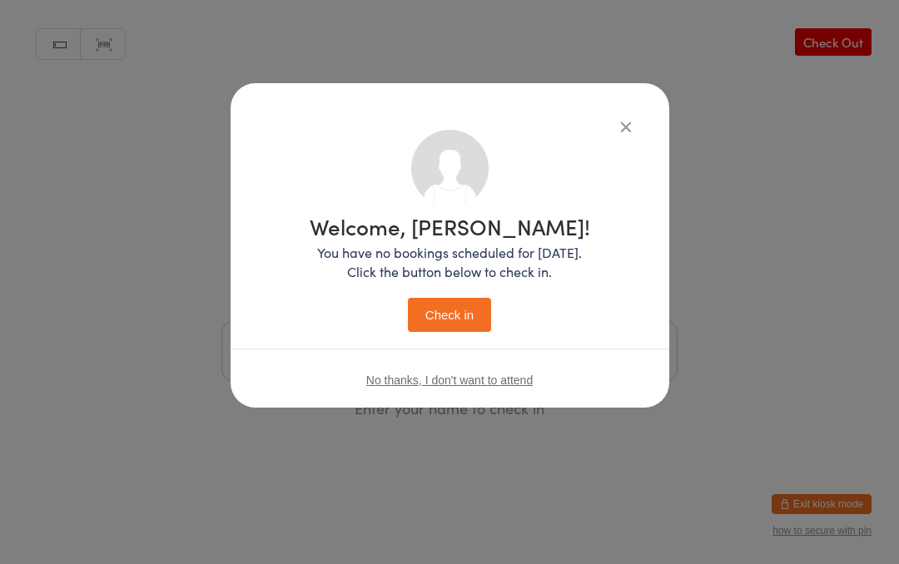
click at [458, 307] on button "Check in" at bounding box center [449, 315] width 83 height 34
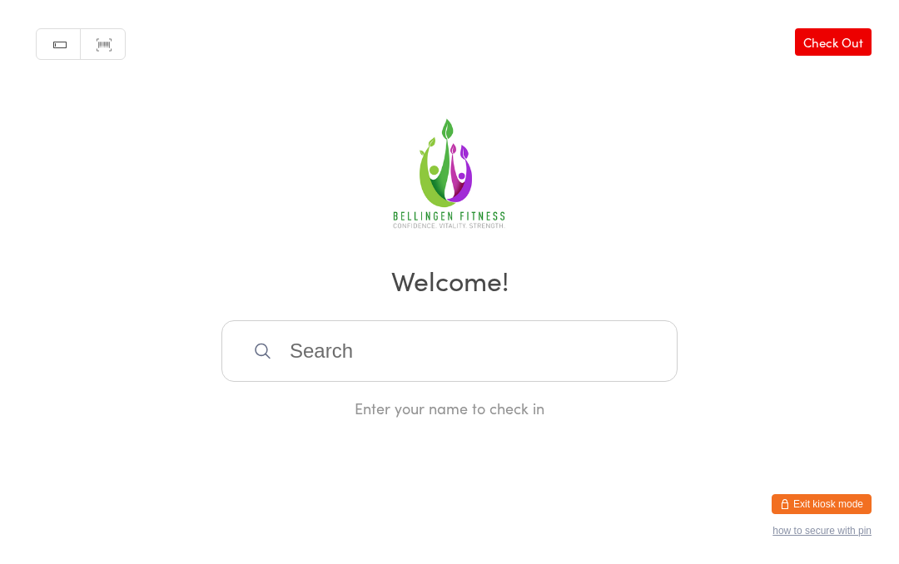
click at [395, 368] on input "search" at bounding box center [449, 352] width 456 height 62
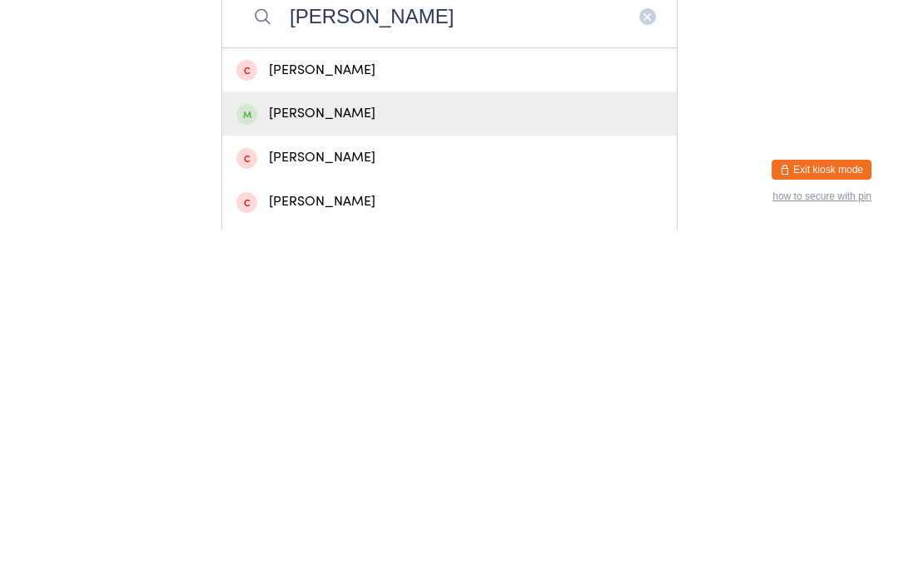
type input "Sue"
click at [350, 437] on div "Sue Colman" at bounding box center [449, 448] width 426 height 22
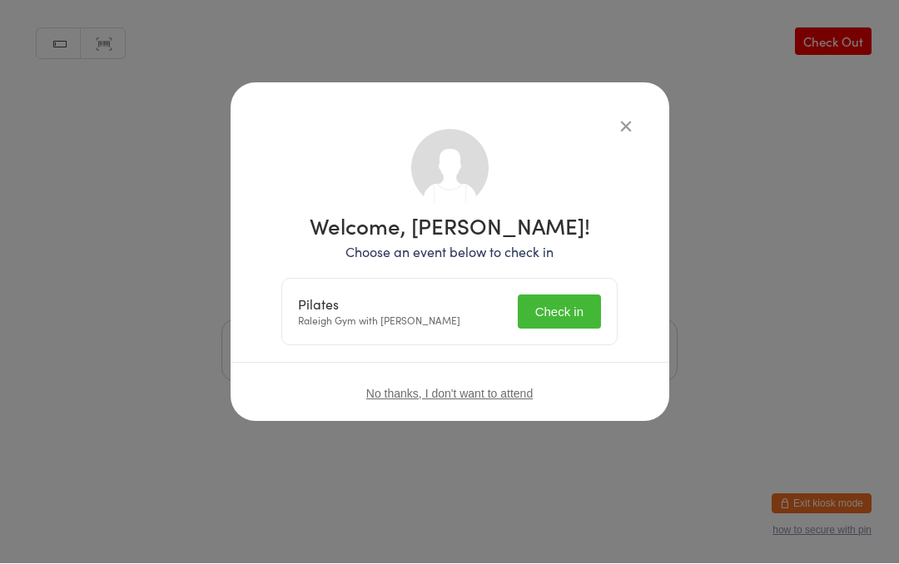
click at [551, 315] on button "Check in" at bounding box center [559, 313] width 83 height 34
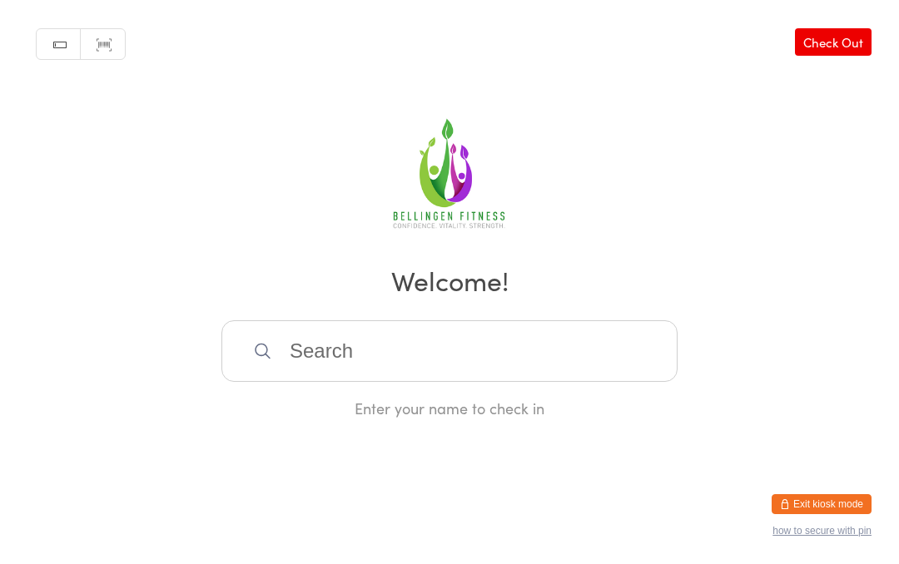
click at [317, 347] on input "search" at bounding box center [449, 352] width 456 height 62
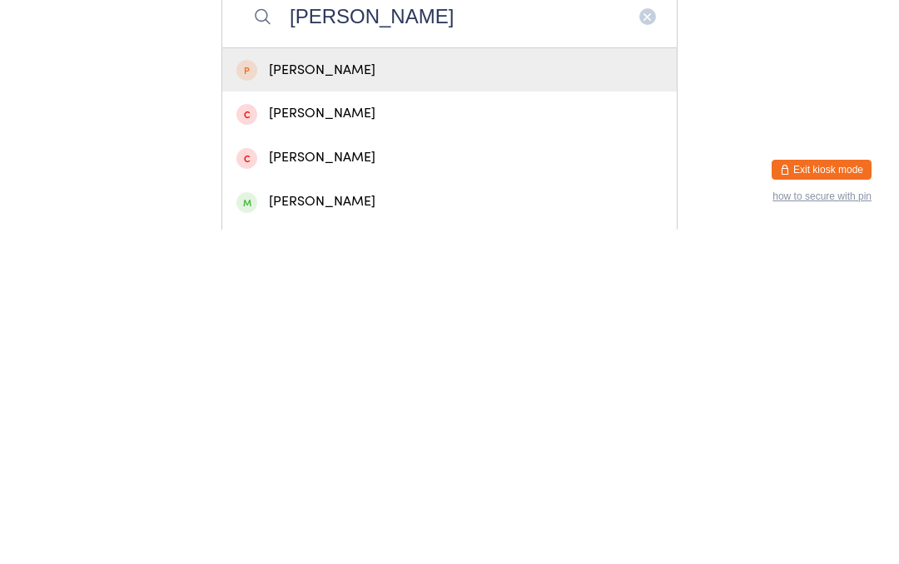
type input "Holl"
click at [259, 525] on div "Holly Wilson" at bounding box center [449, 536] width 426 height 22
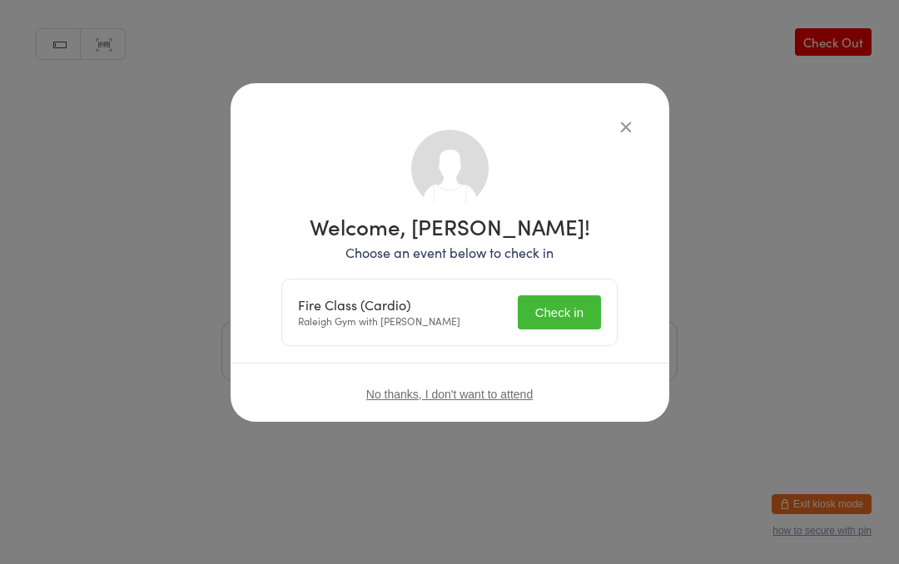
click at [564, 329] on button "Check in" at bounding box center [559, 313] width 83 height 34
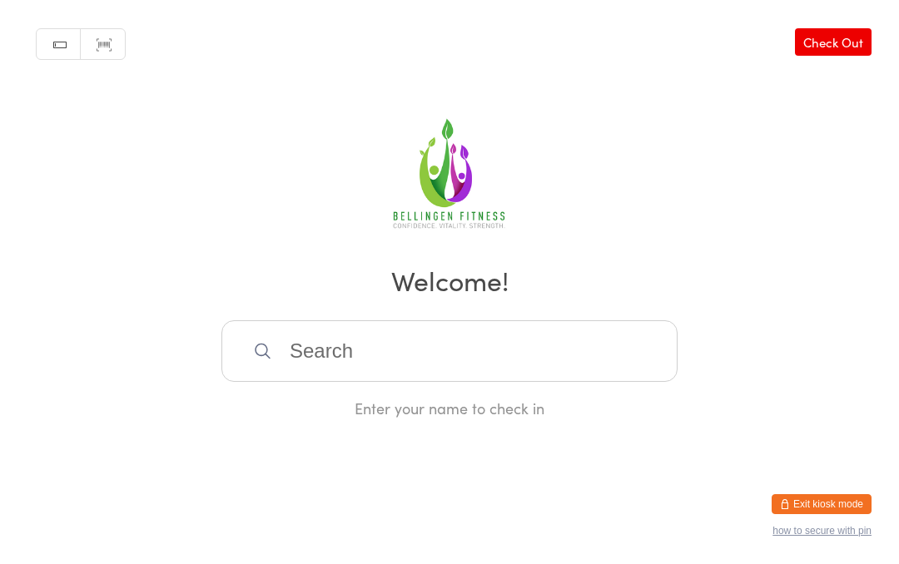
click at [457, 375] on input "search" at bounding box center [449, 352] width 456 height 62
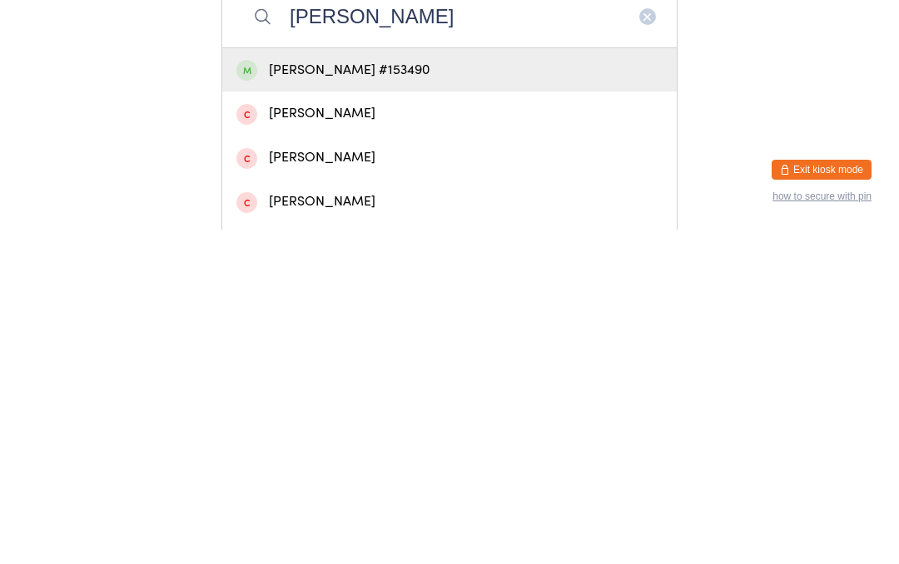
type input "Patrick yeates"
click at [540, 394] on div "[PERSON_NAME] #153490" at bounding box center [449, 405] width 426 height 22
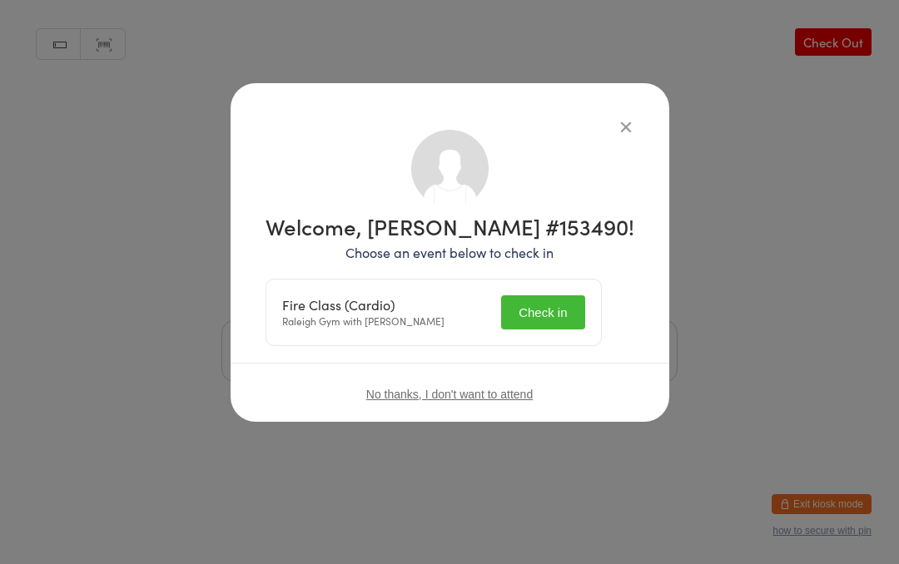
click at [569, 318] on button "Check in" at bounding box center [542, 313] width 83 height 34
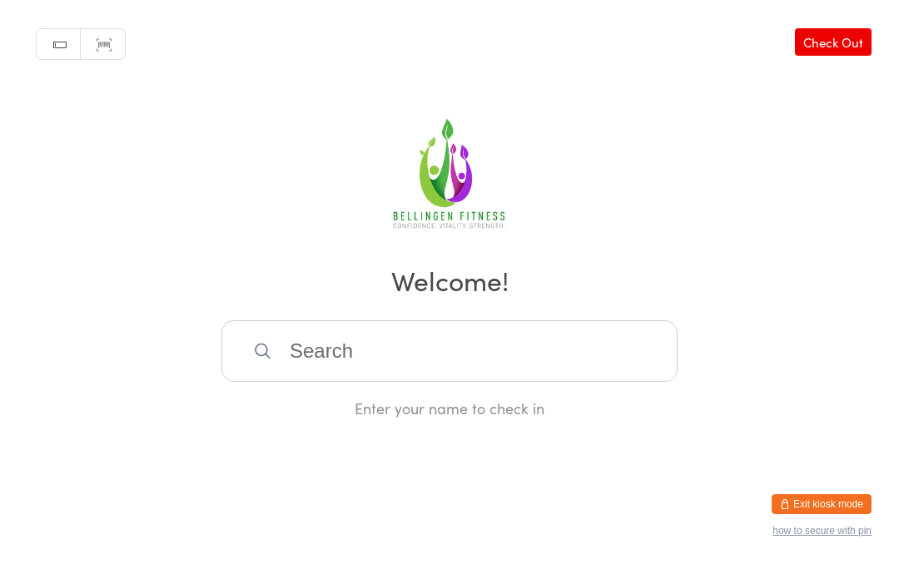
click at [335, 347] on input "search" at bounding box center [449, 352] width 456 height 62
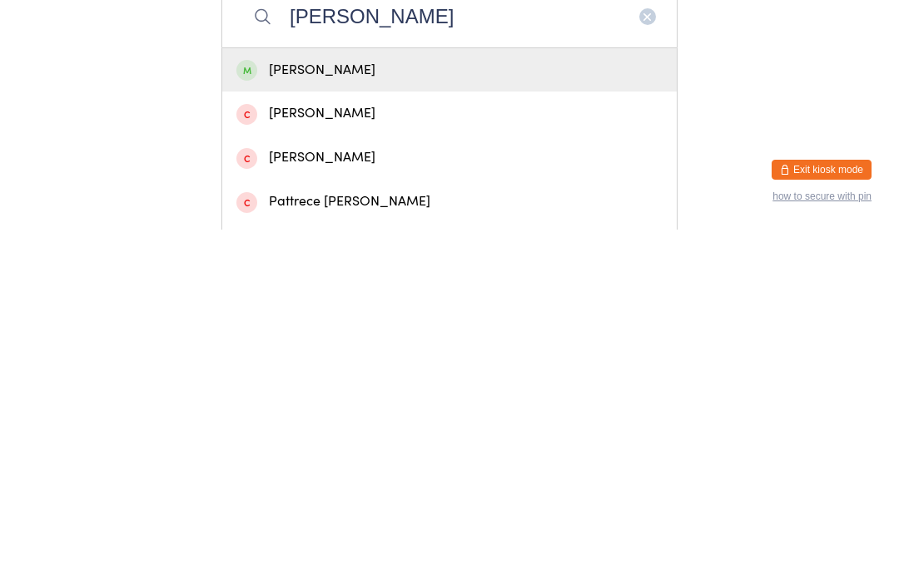
type input "Patti"
click at [480, 394] on div "Patti Kearns" at bounding box center [449, 405] width 426 height 22
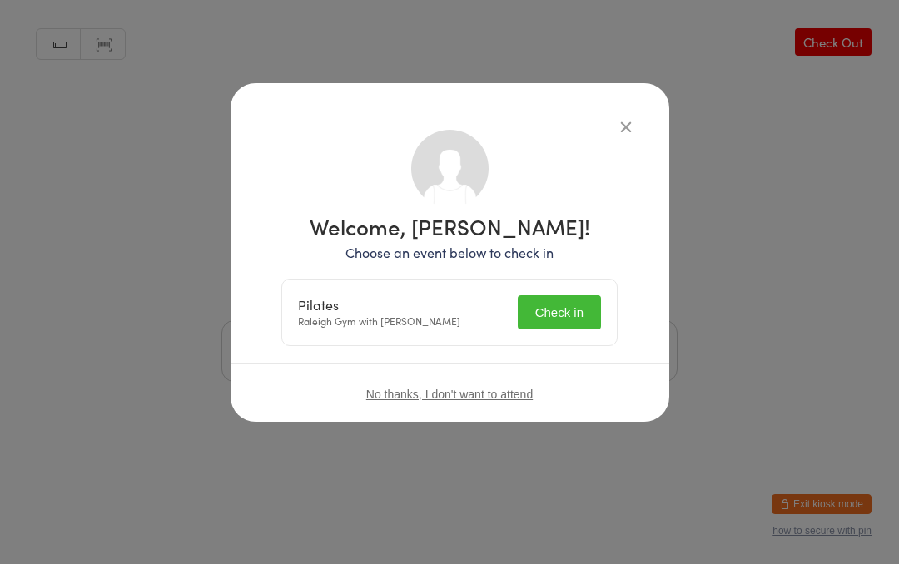
click at [555, 319] on button "Check in" at bounding box center [559, 313] width 83 height 34
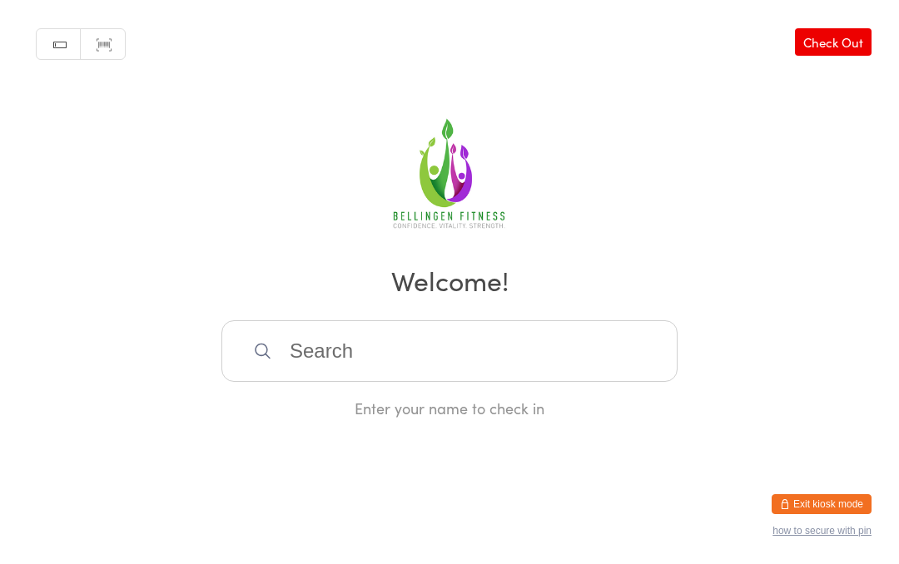
click at [423, 374] on input "search" at bounding box center [449, 352] width 456 height 62
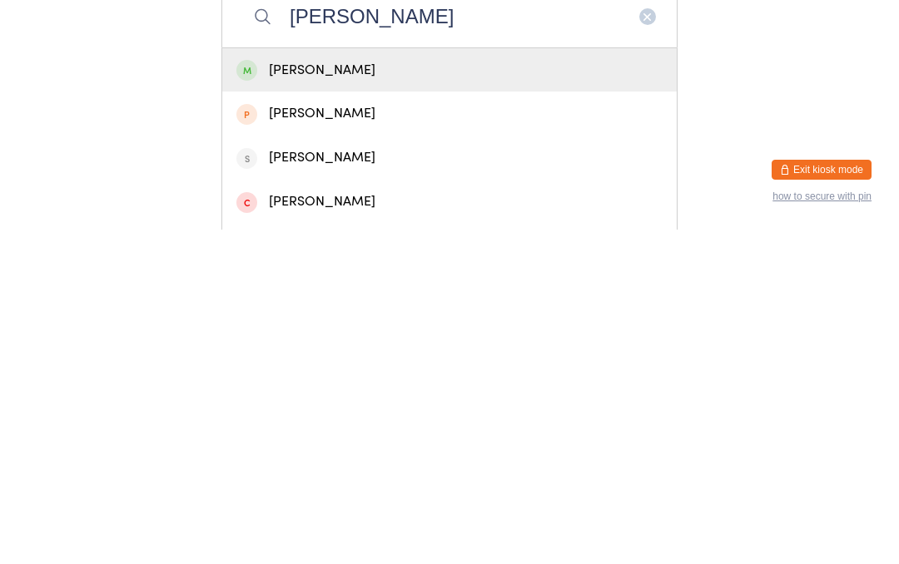
type input "Rick"
click at [346, 394] on div "[PERSON_NAME]" at bounding box center [449, 405] width 426 height 22
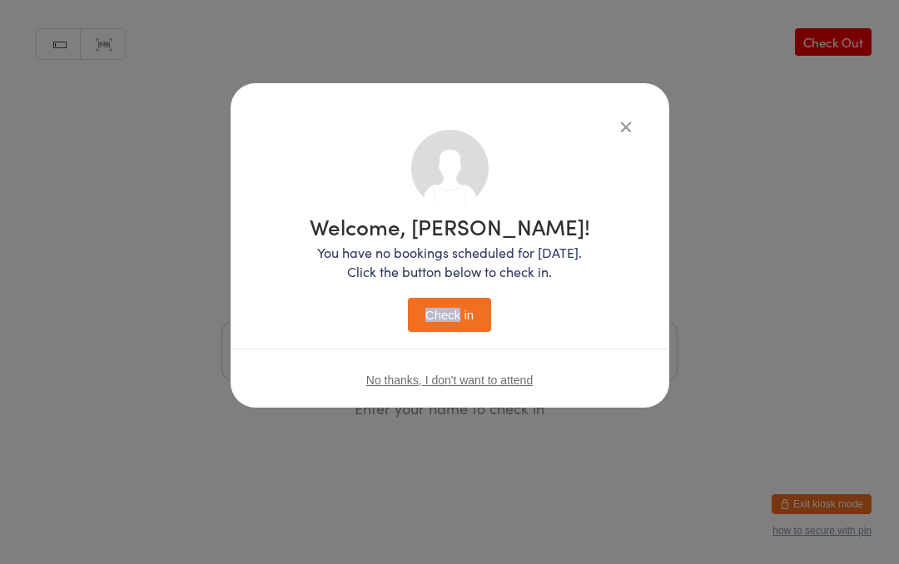
click at [605, 322] on div "Welcome, Rick! You have no bookings scheduled for today. Click the button below…" at bounding box center [450, 231] width 372 height 202
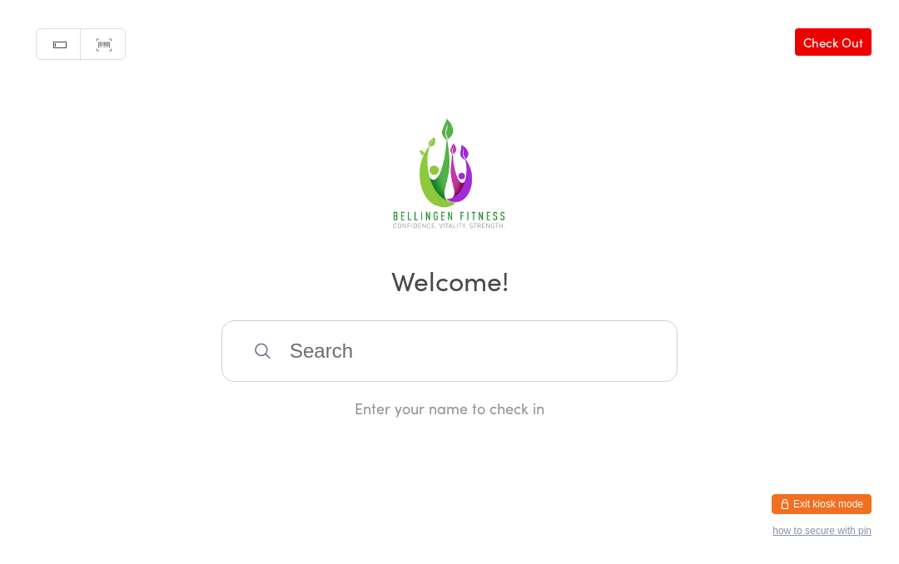
click at [266, 360] on icon at bounding box center [262, 350] width 19 height 19
click at [335, 364] on input "search" at bounding box center [449, 352] width 456 height 62
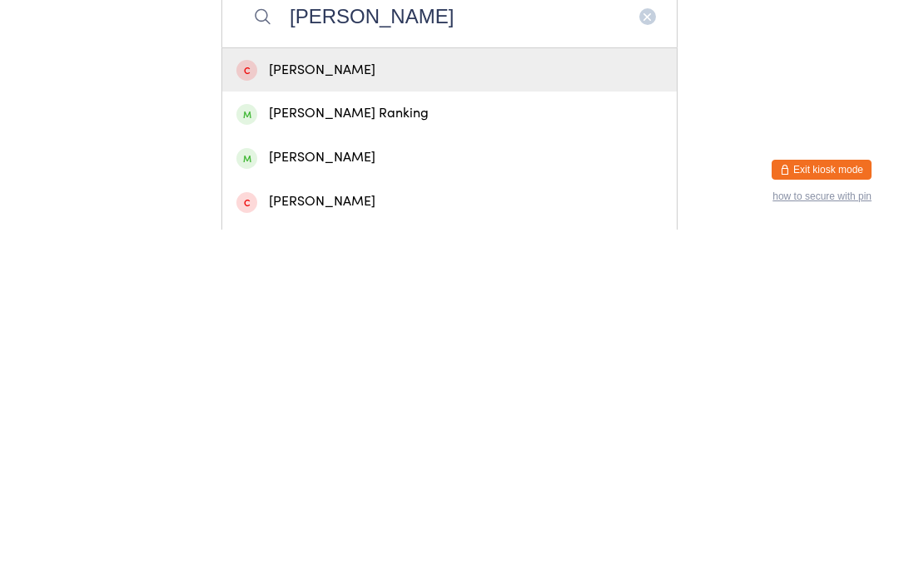
type input "[PERSON_NAME]"
click at [377, 437] on div "[PERSON_NAME] Ranking" at bounding box center [449, 448] width 426 height 22
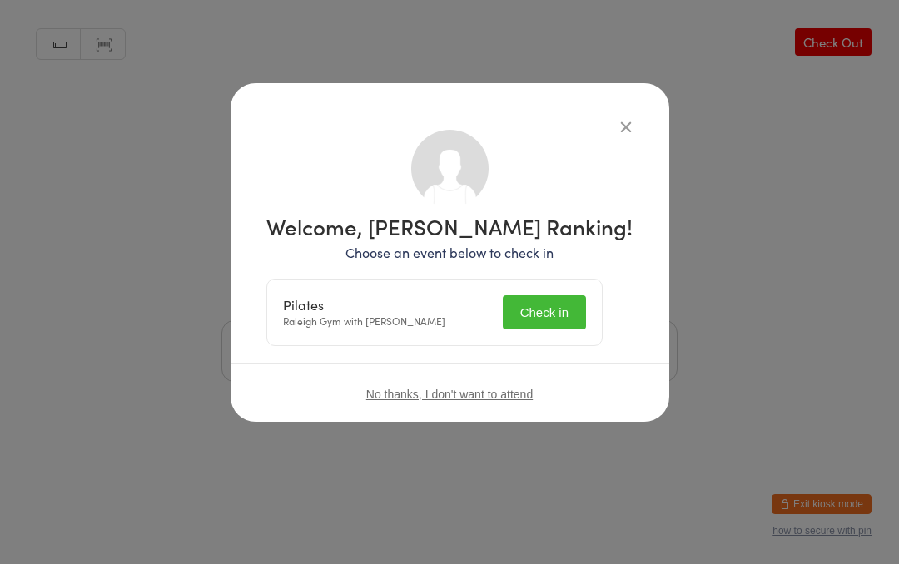
click at [555, 314] on button "Check in" at bounding box center [544, 313] width 83 height 34
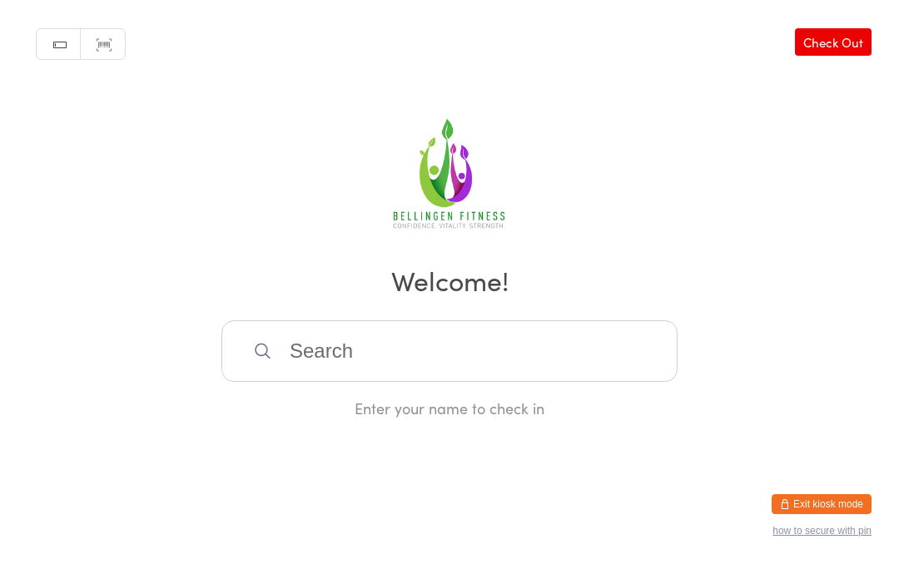
click at [293, 351] on input "search" at bounding box center [449, 352] width 456 height 62
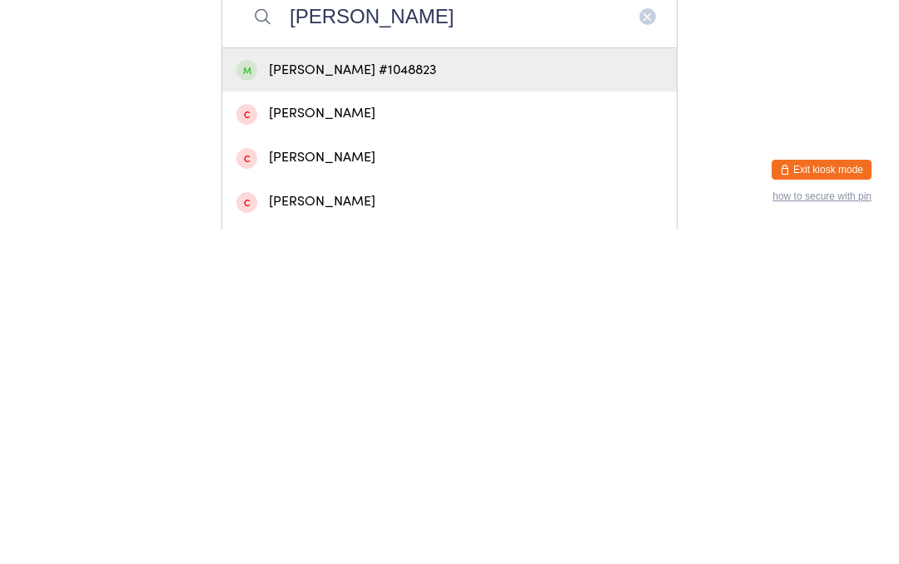
type input "[PERSON_NAME]"
click at [411, 383] on div "[PERSON_NAME] #1048823" at bounding box center [449, 405] width 455 height 44
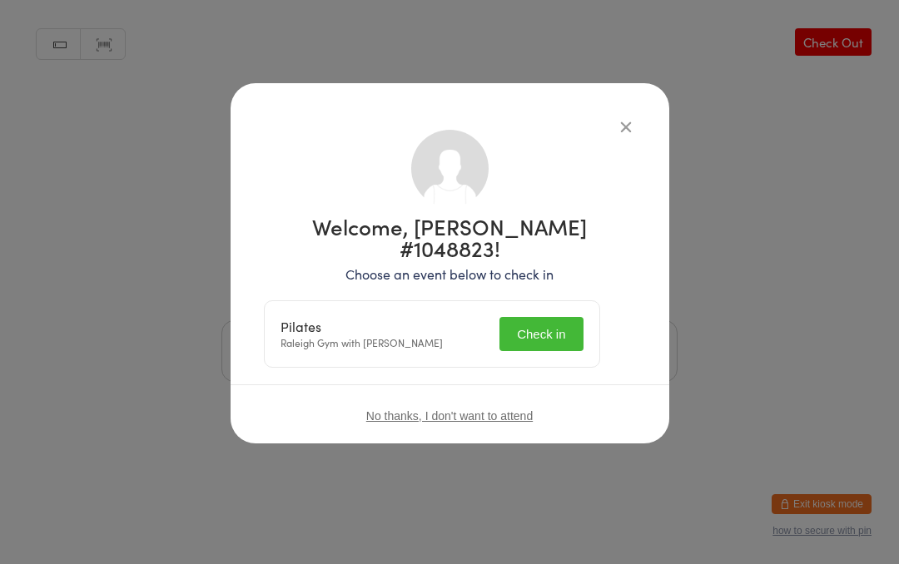
click at [556, 317] on button "Check in" at bounding box center [541, 334] width 83 height 34
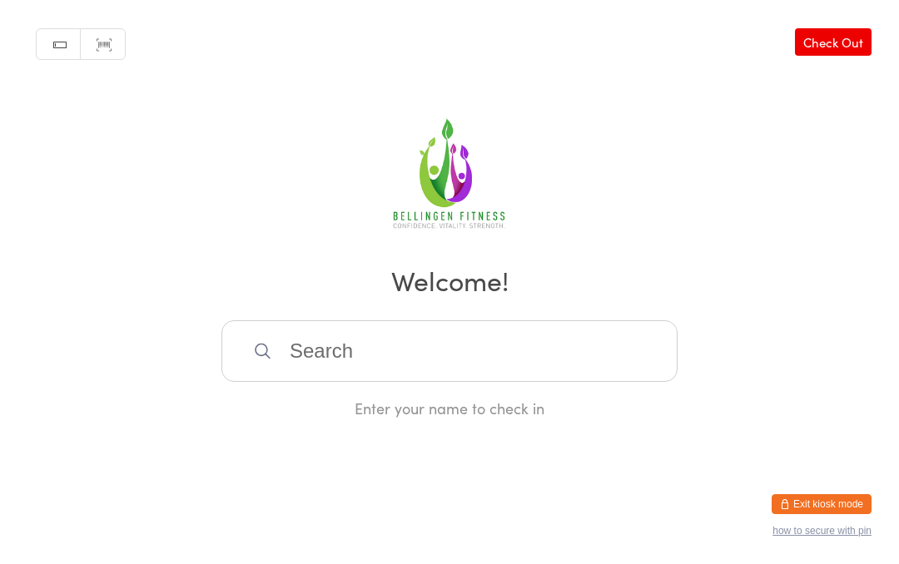
click at [322, 360] on input "search" at bounding box center [449, 352] width 456 height 62
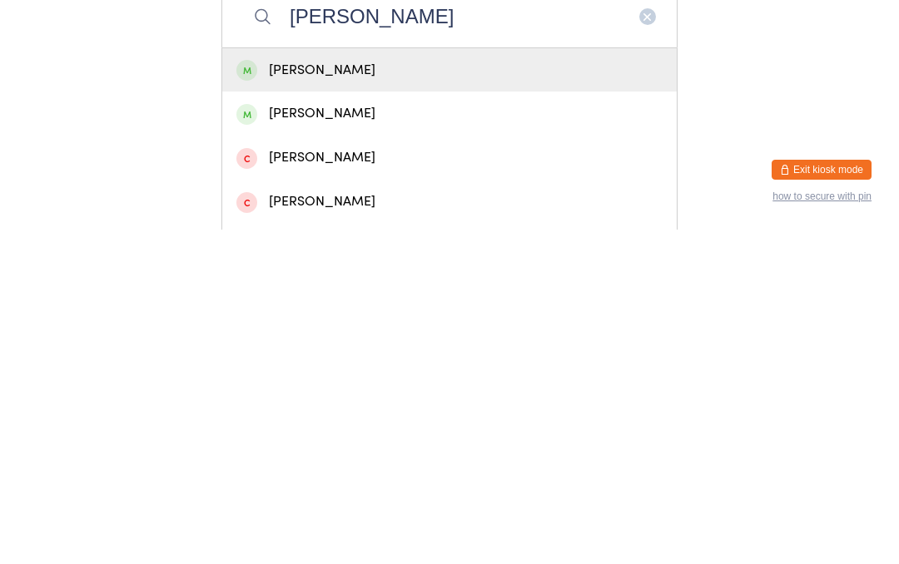
type input "[PERSON_NAME]"
click at [306, 383] on div "Sharlene Fisher" at bounding box center [449, 405] width 455 height 44
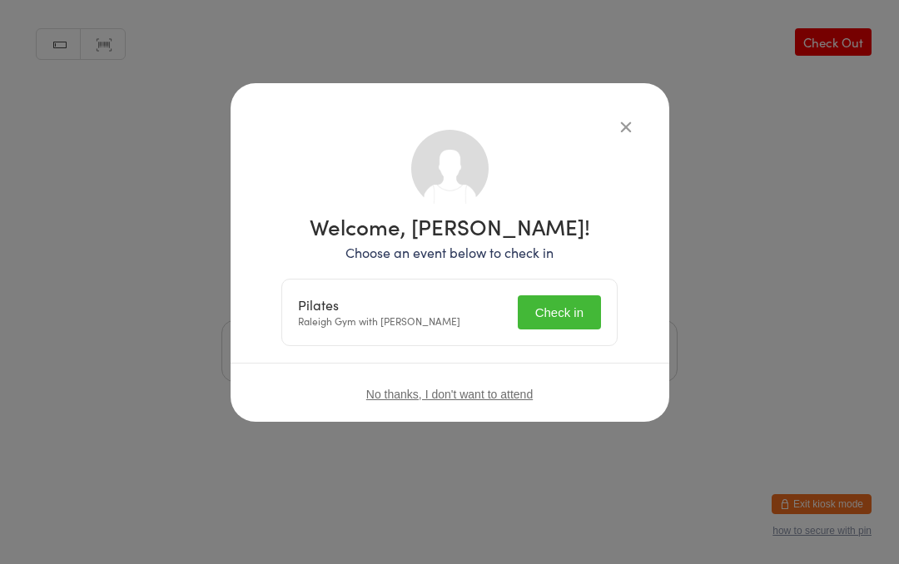
click at [566, 306] on button "Check in" at bounding box center [559, 313] width 83 height 34
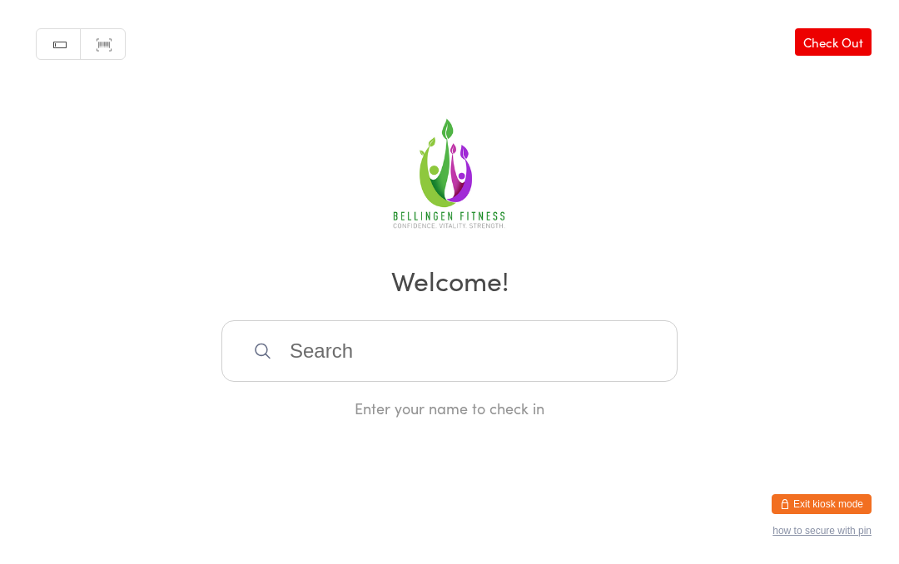
click at [295, 342] on input "search" at bounding box center [449, 352] width 456 height 62
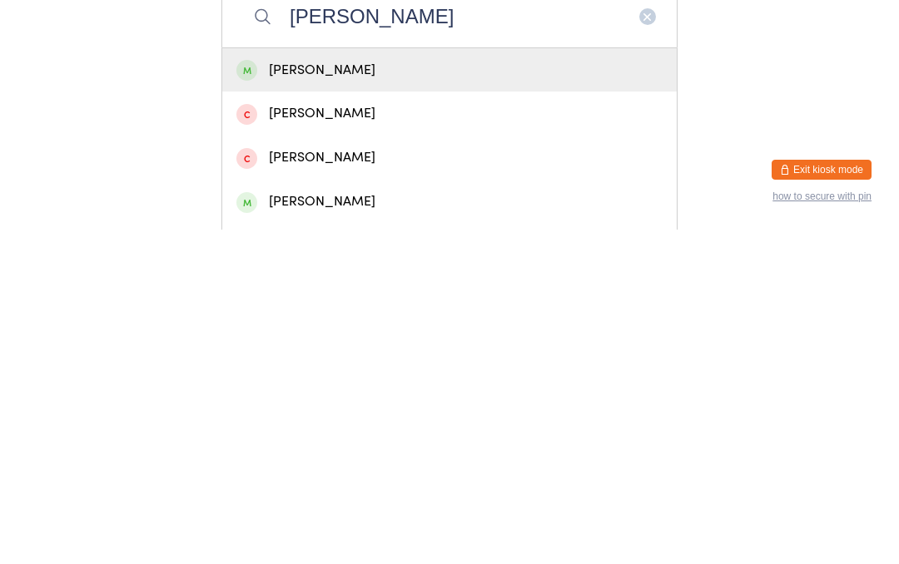
type input "Kelley mcg"
click at [405, 394] on div "Kelley McGlashan" at bounding box center [449, 405] width 426 height 22
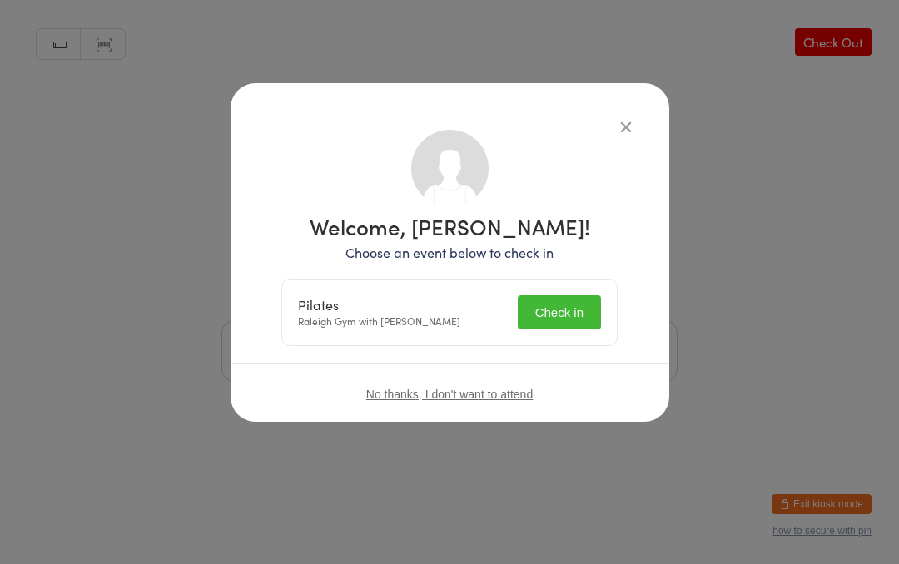
click at [565, 308] on button "Check in" at bounding box center [559, 313] width 83 height 34
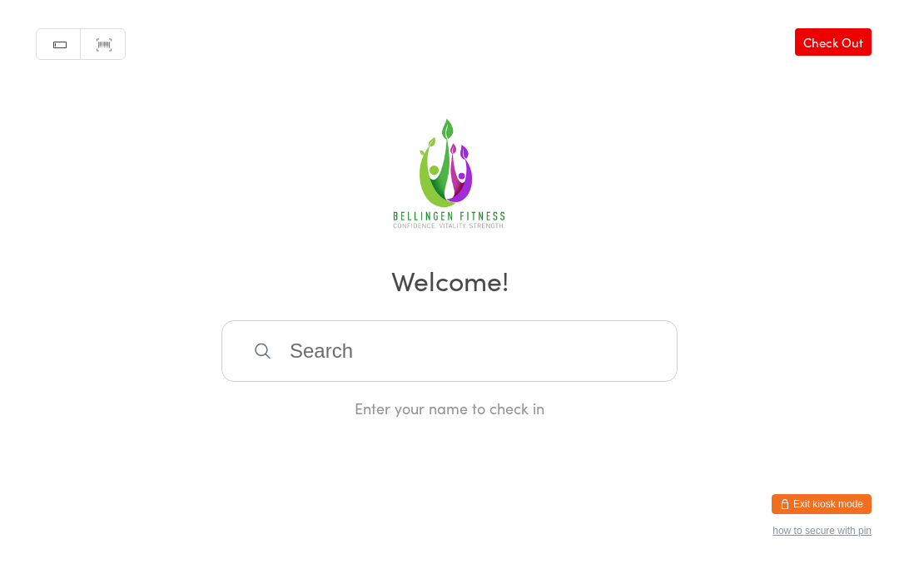
click at [394, 368] on input "search" at bounding box center [449, 352] width 456 height 62
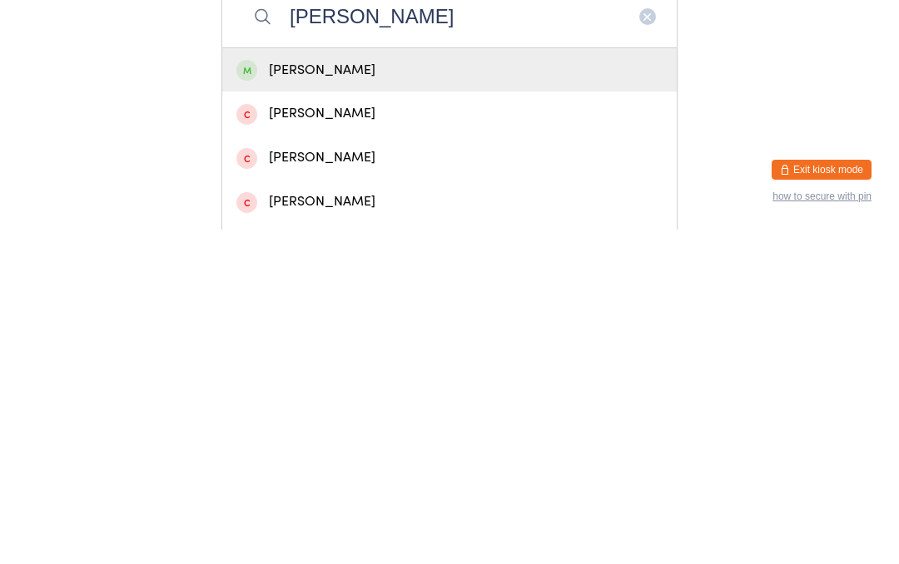
type input "Daryl"
click at [328, 394] on div "Daryl Rose" at bounding box center [449, 405] width 426 height 22
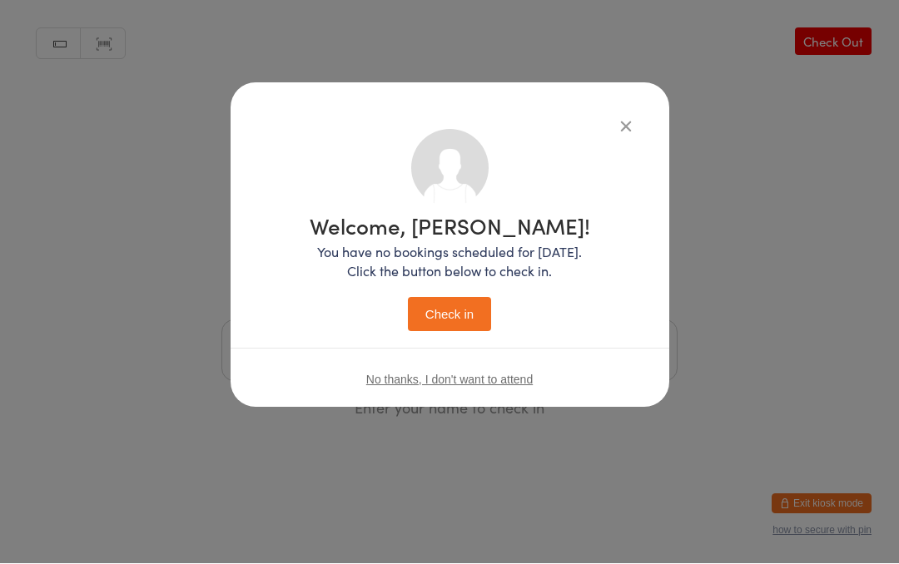
click at [467, 306] on button "Check in" at bounding box center [449, 315] width 83 height 34
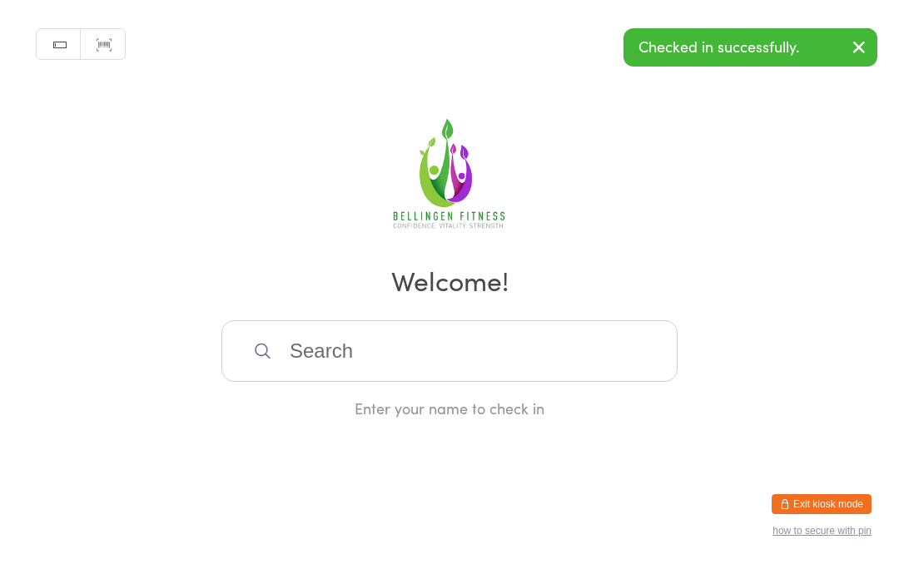
click at [553, 357] on input "search" at bounding box center [449, 352] width 456 height 62
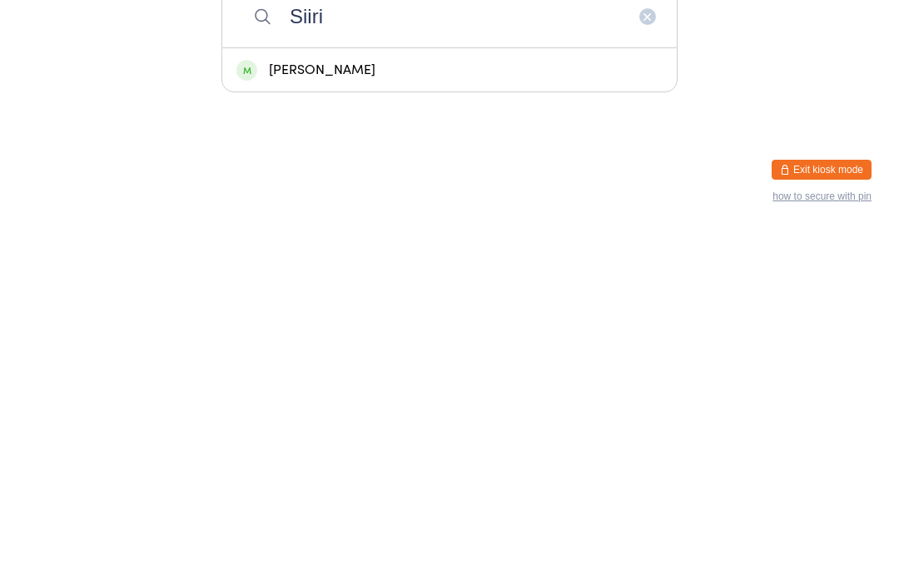
type input "Siiri"
click at [363, 394] on div "Siiri Bennett" at bounding box center [449, 405] width 426 height 22
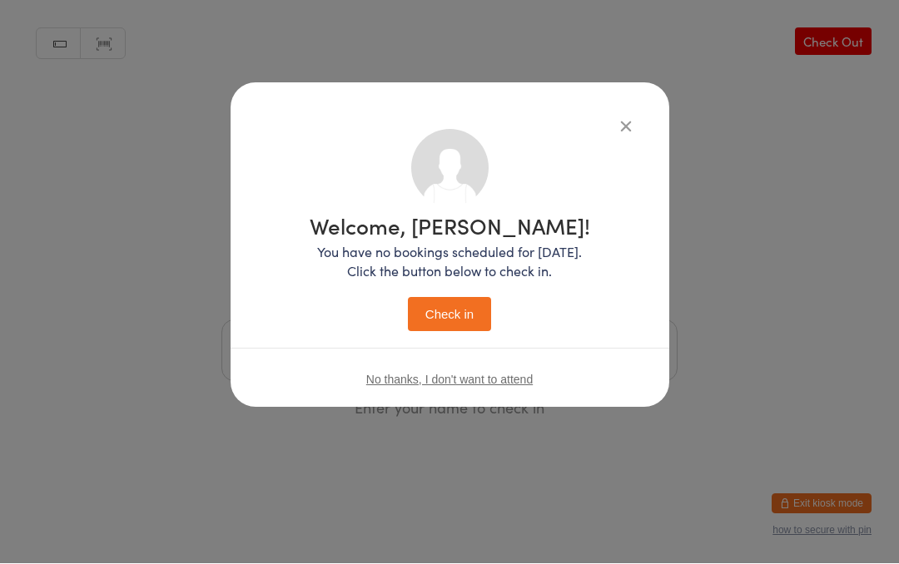
click at [465, 308] on button "Check in" at bounding box center [449, 315] width 83 height 34
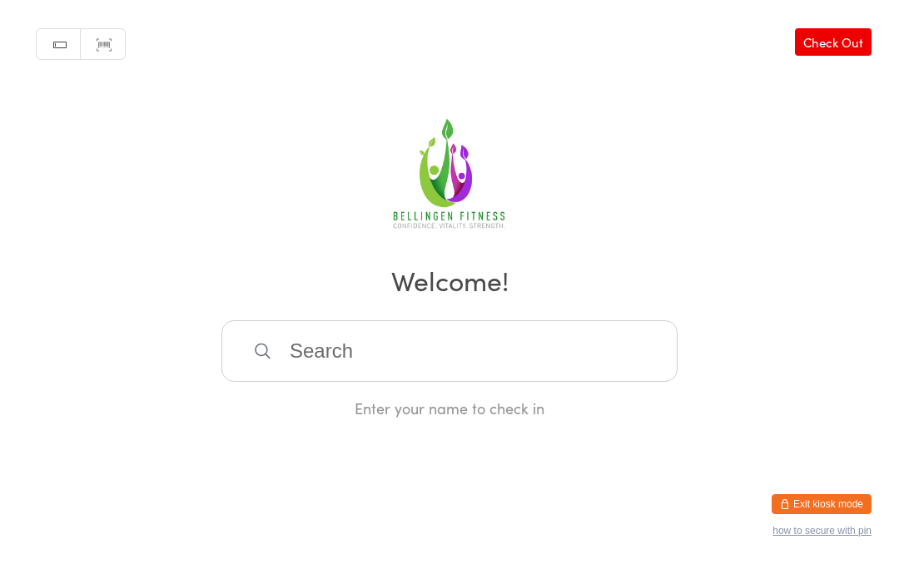
click at [309, 354] on input "search" at bounding box center [449, 352] width 456 height 62
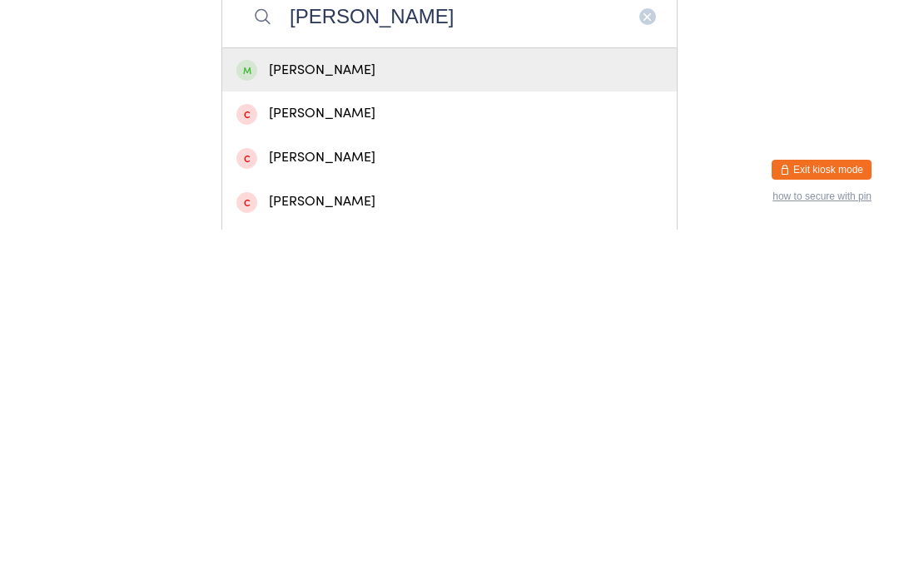
type input "Hoyle"
click at [310, 394] on div "Michael Hoyle" at bounding box center [449, 405] width 426 height 22
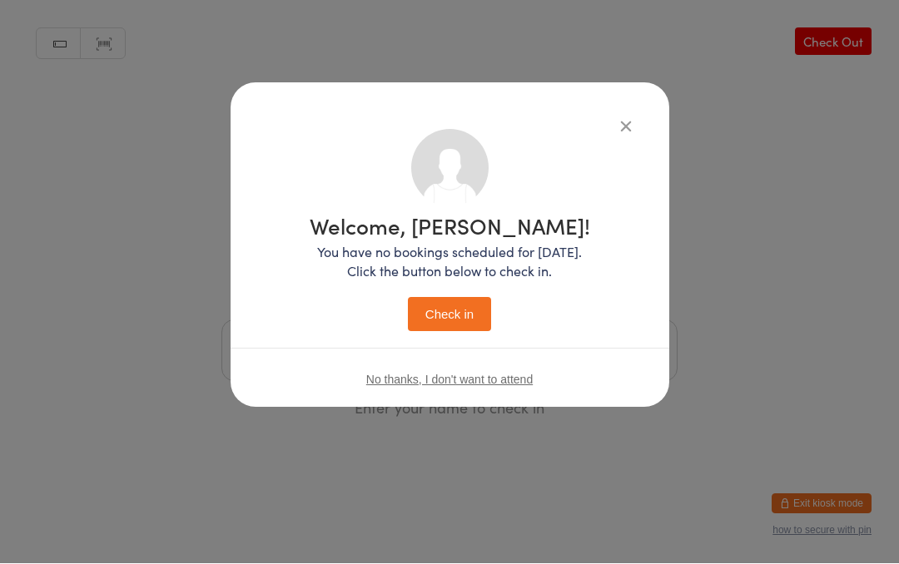
click at [443, 315] on button "Check in" at bounding box center [449, 315] width 83 height 34
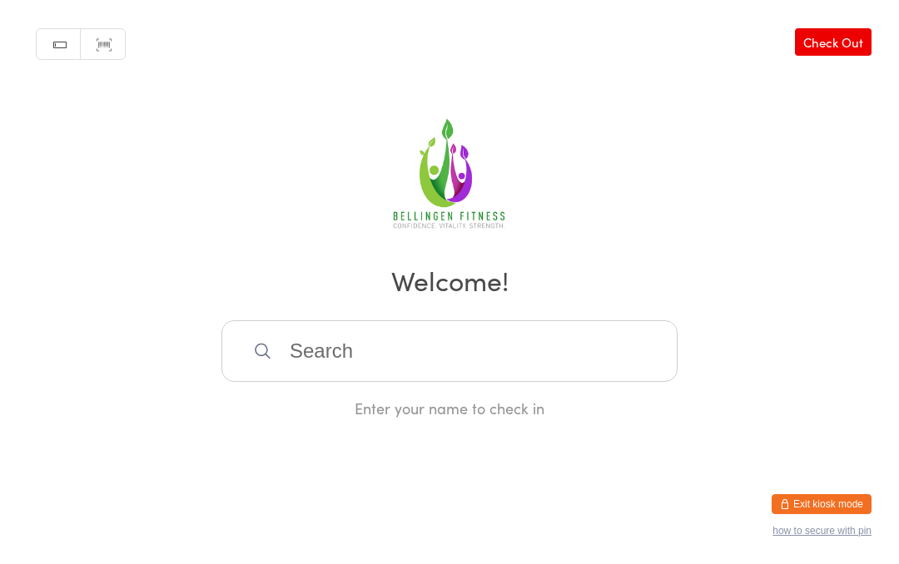
click at [529, 351] on input "search" at bounding box center [449, 352] width 456 height 62
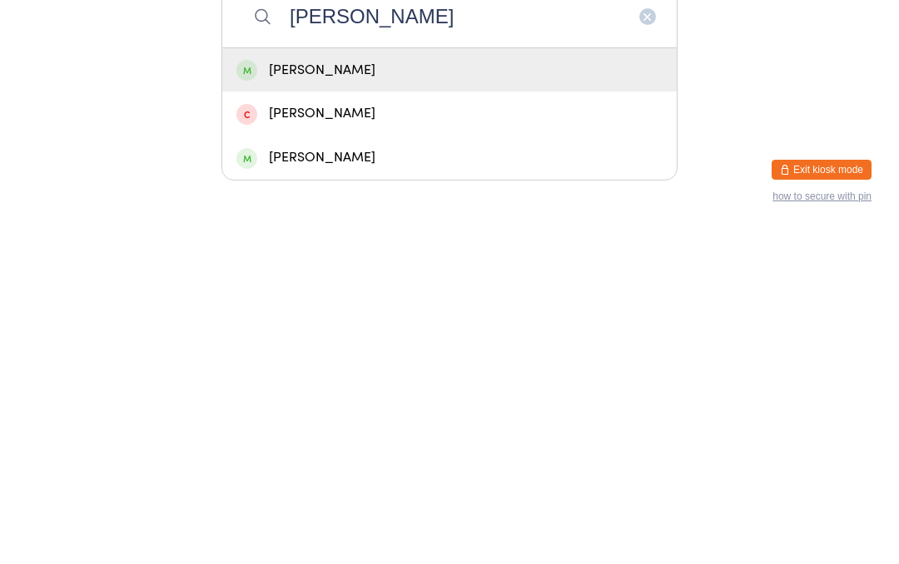
type input "Zoe"
click at [455, 383] on div "Zoe Hicks" at bounding box center [449, 405] width 455 height 44
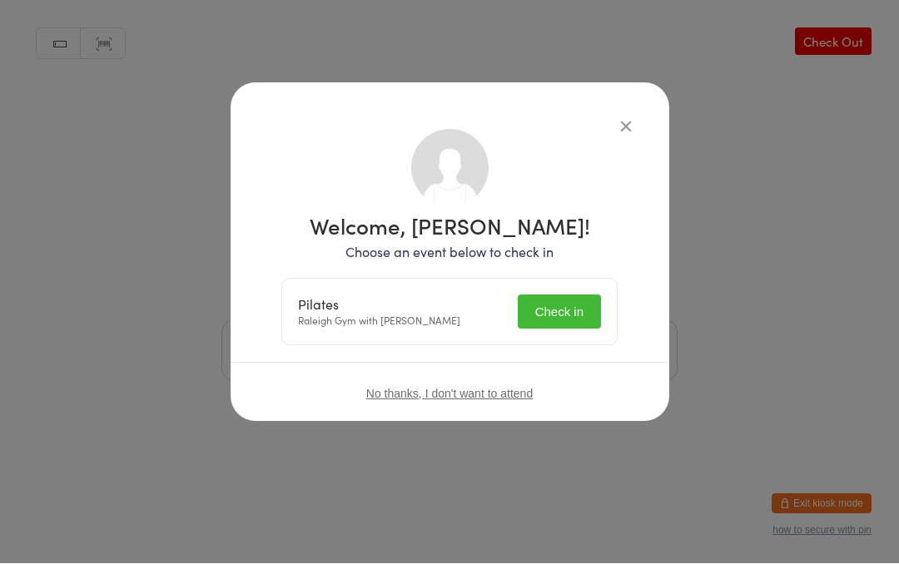
click at [564, 303] on button "Check in" at bounding box center [559, 313] width 83 height 34
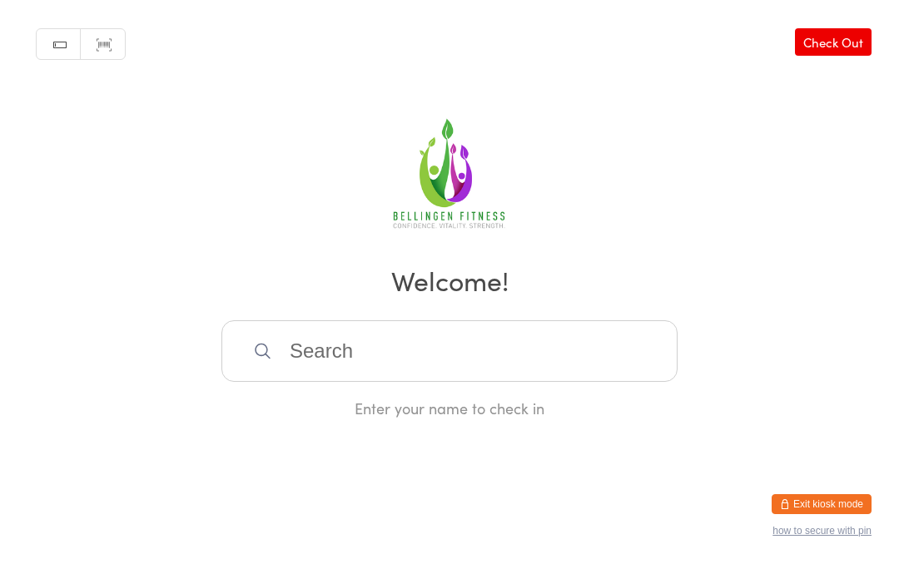
click at [348, 368] on input "search" at bounding box center [449, 352] width 456 height 62
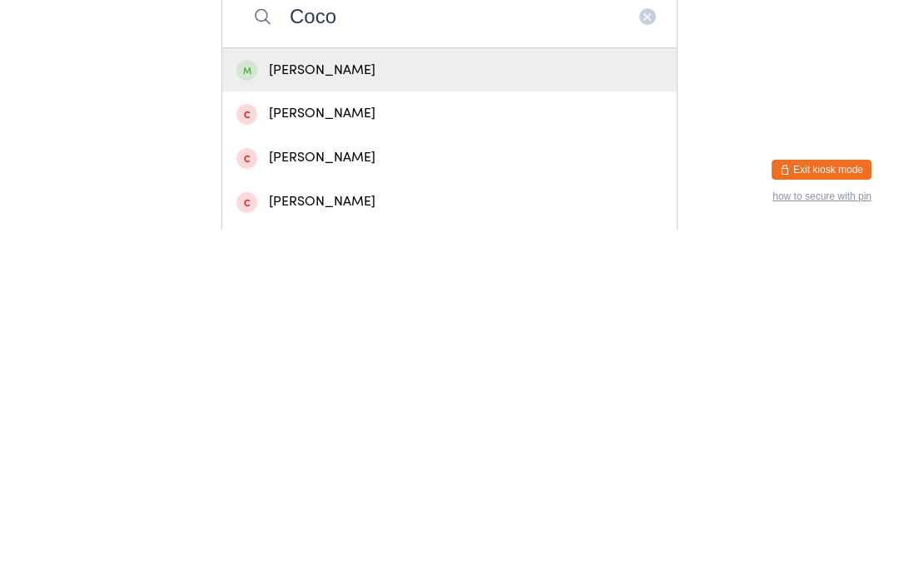
type input "Coco"
click at [442, 383] on div "Coco Elder" at bounding box center [449, 405] width 455 height 44
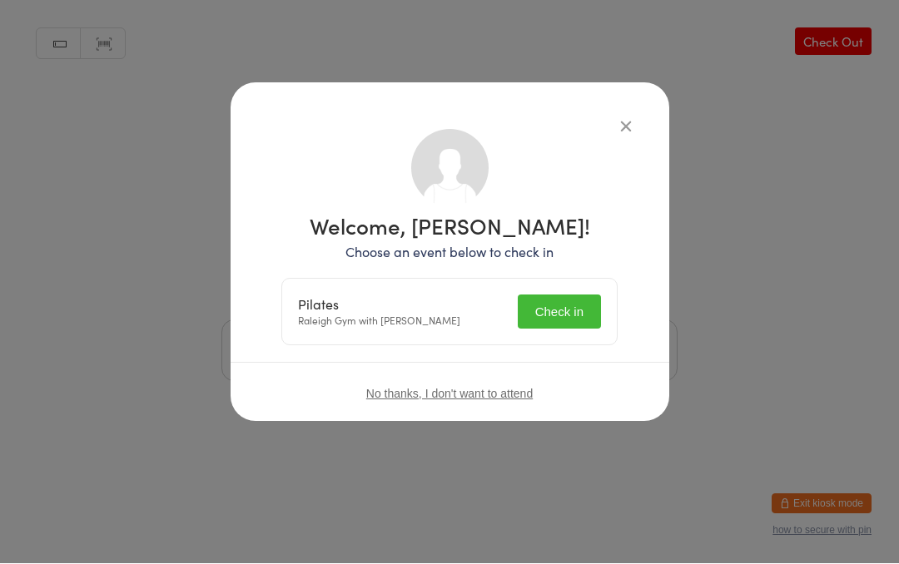
click at [563, 313] on button "Check in" at bounding box center [559, 313] width 83 height 34
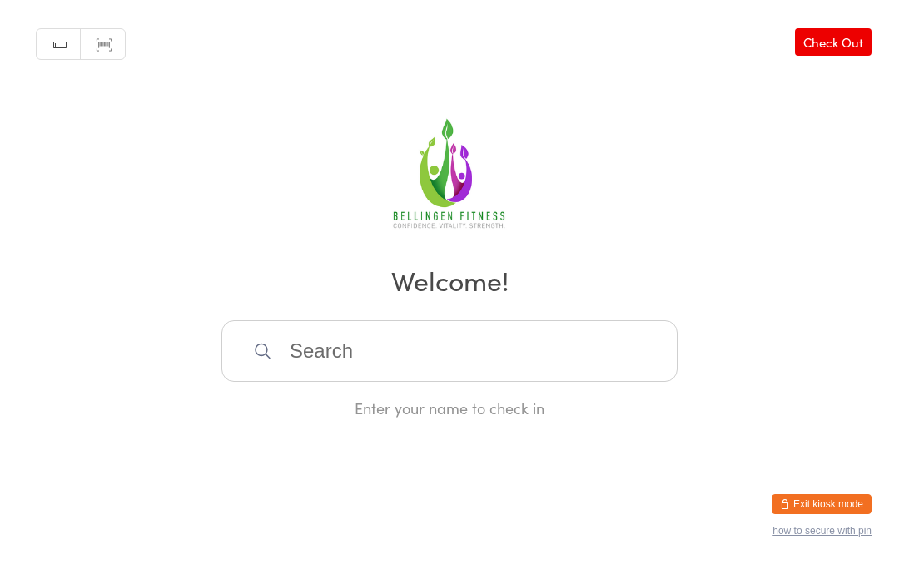
click at [304, 346] on input "search" at bounding box center [449, 352] width 456 height 62
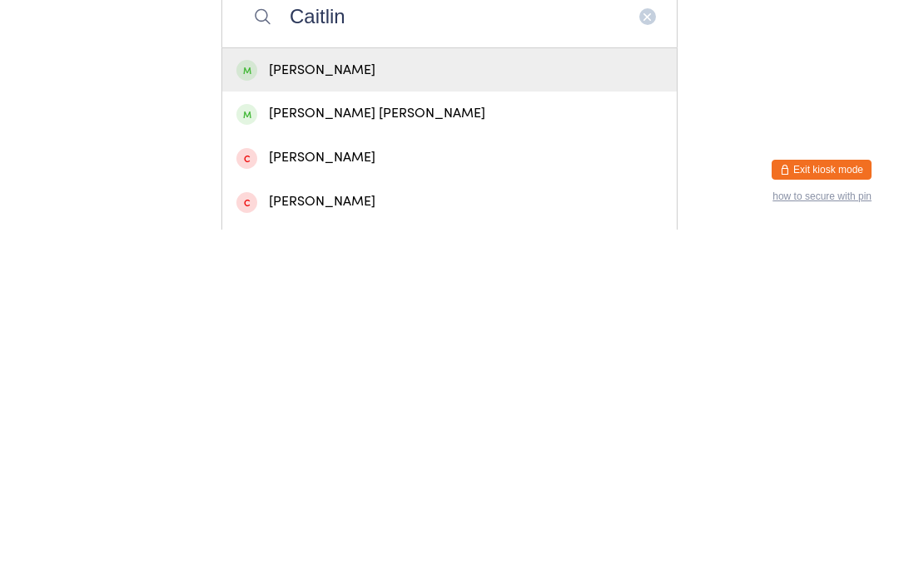
type input "Caitlin"
click at [367, 394] on div "Caitlin Laycox" at bounding box center [449, 405] width 426 height 22
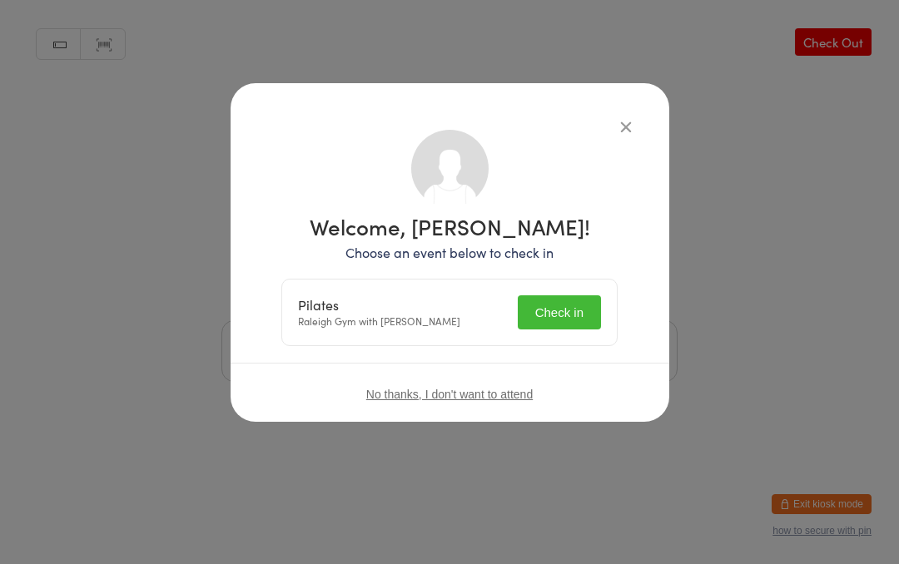
click at [561, 316] on button "Check in" at bounding box center [559, 313] width 83 height 34
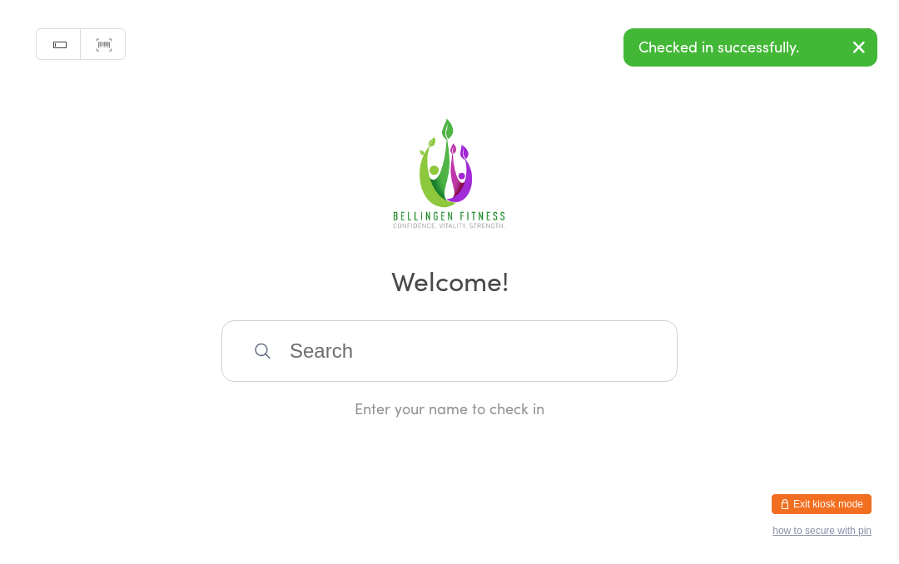
click at [343, 364] on input "search" at bounding box center [449, 352] width 456 height 62
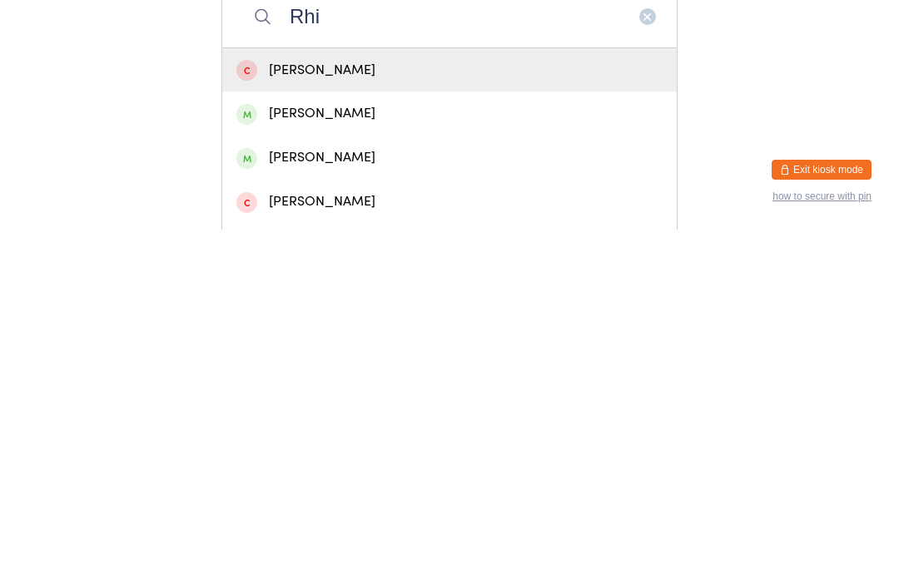
type input "Rhi"
click at [336, 481] on div "Rhianna Grimley" at bounding box center [449, 492] width 426 height 22
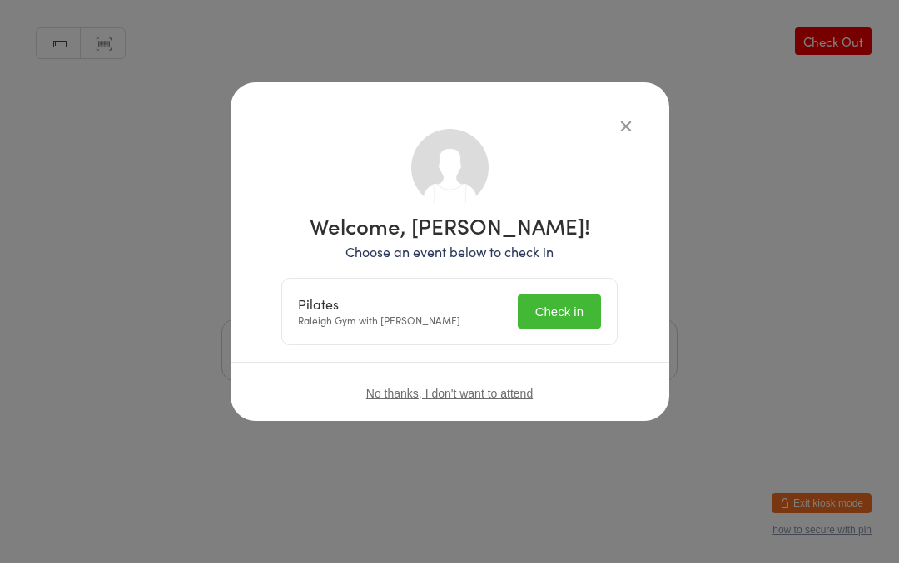
click at [555, 312] on button "Check in" at bounding box center [559, 313] width 83 height 34
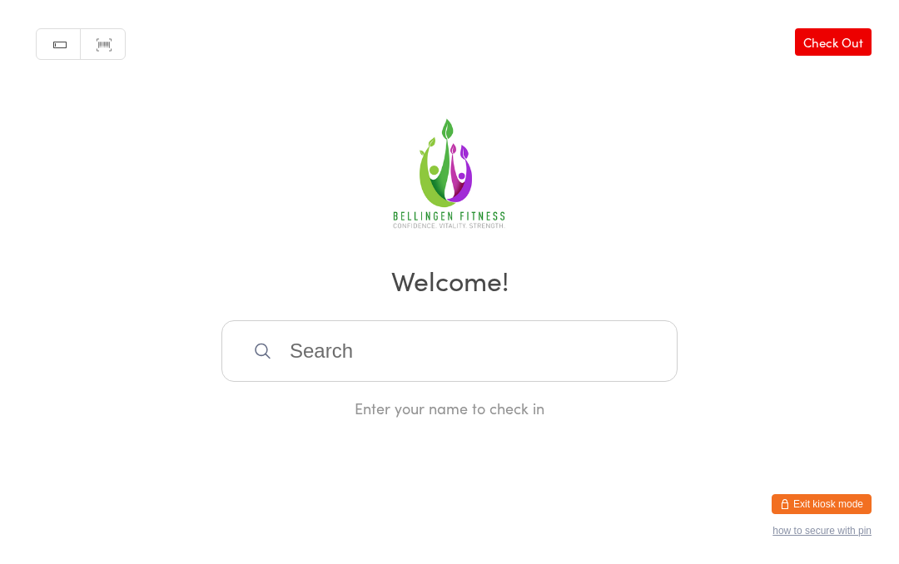
click at [424, 341] on input "search" at bounding box center [449, 352] width 456 height 62
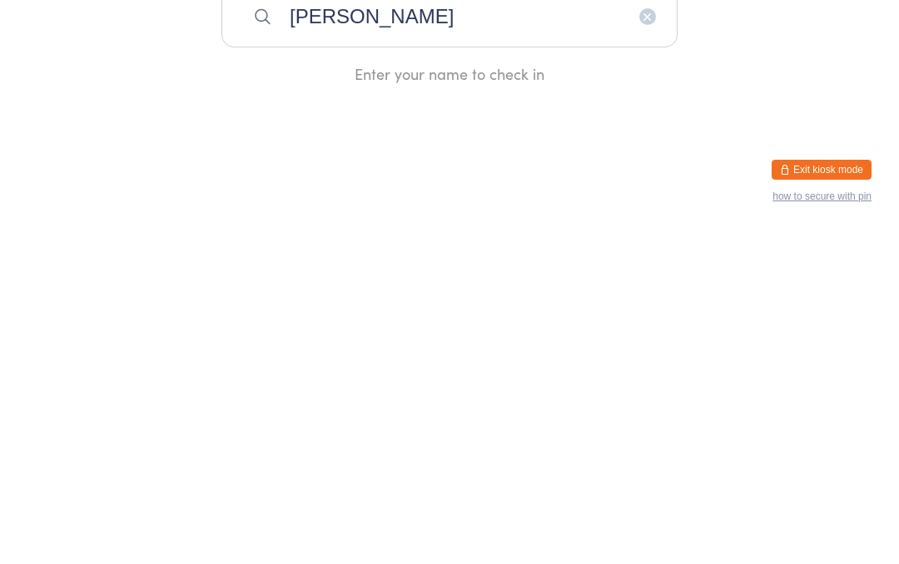
type input "Katie"
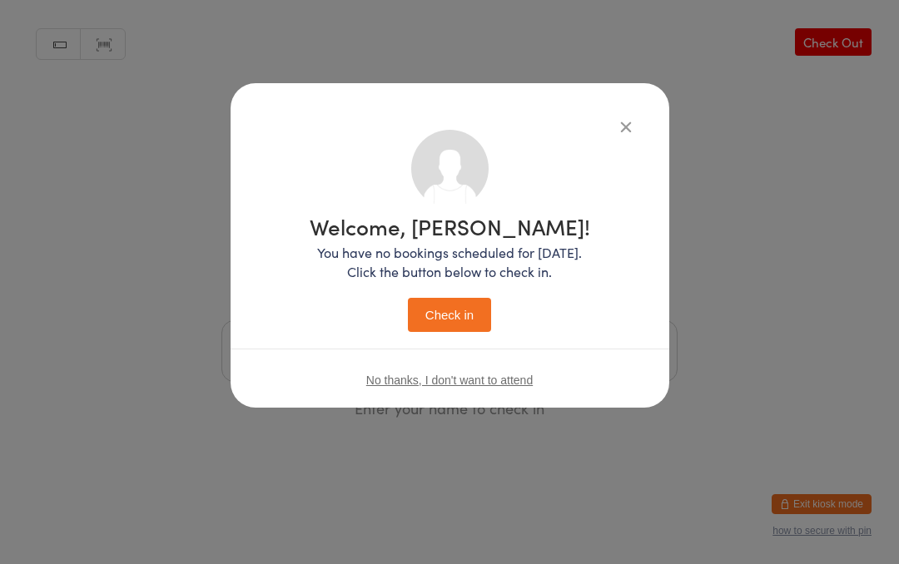
click at [622, 118] on icon "button" at bounding box center [626, 126] width 18 height 18
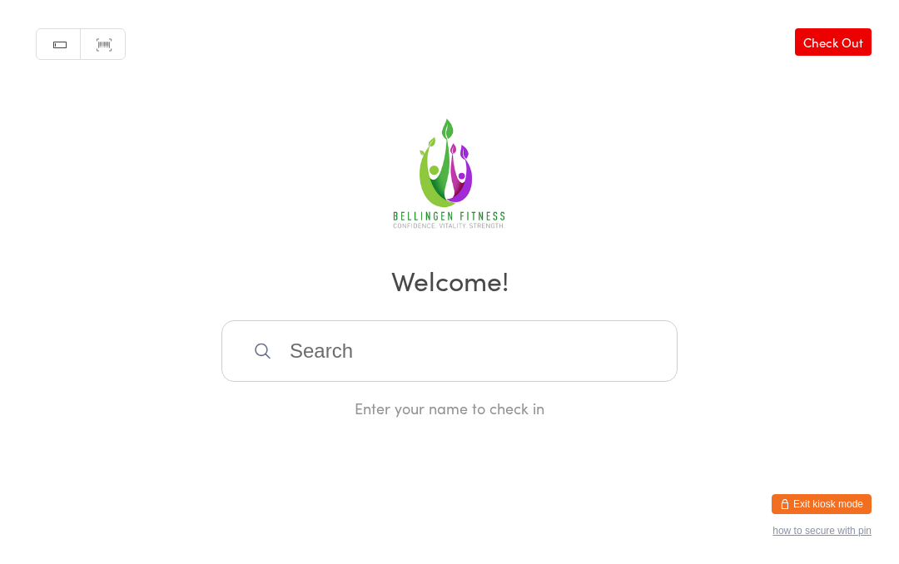
click at [375, 360] on input "search" at bounding box center [449, 352] width 456 height 62
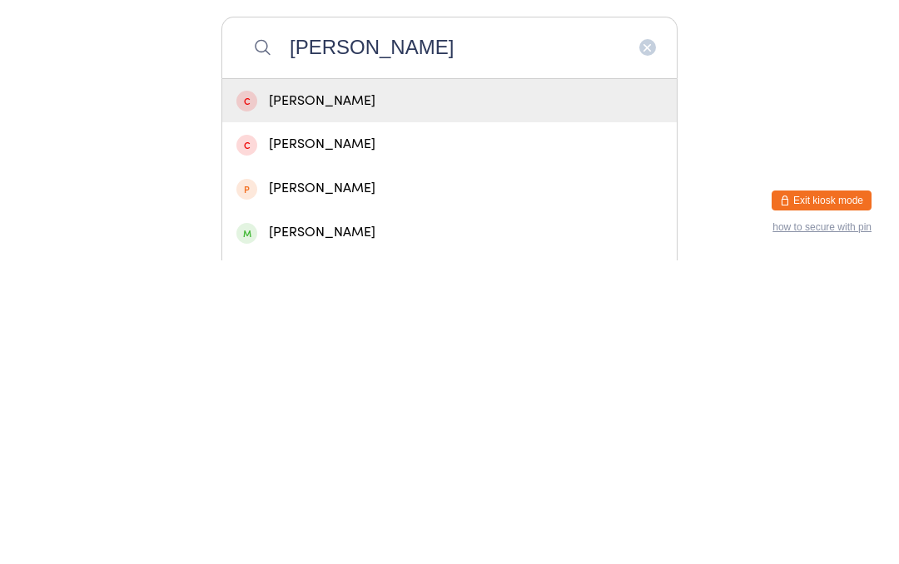
type input "Kati"
click at [301, 525] on div "Katie Thorn" at bounding box center [449, 536] width 426 height 22
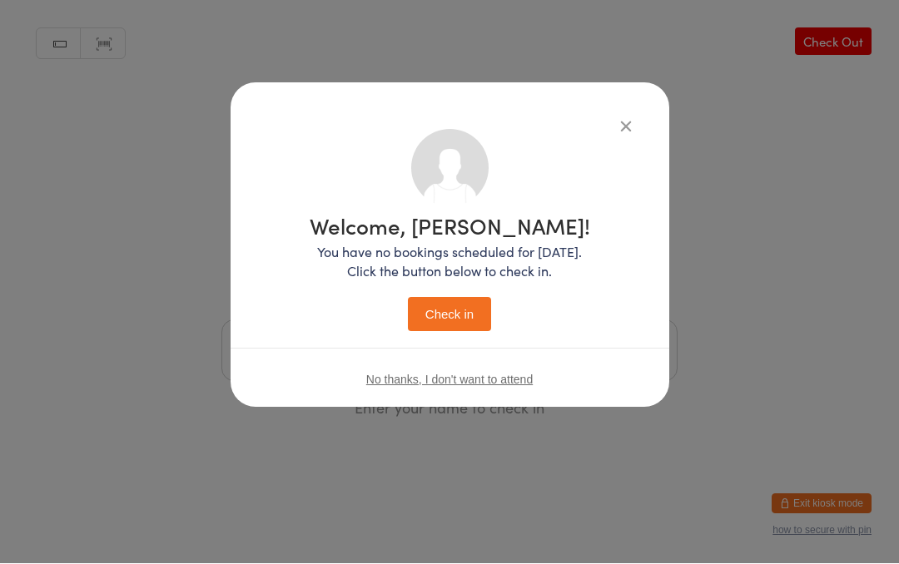
click at [450, 301] on button "Check in" at bounding box center [449, 315] width 83 height 34
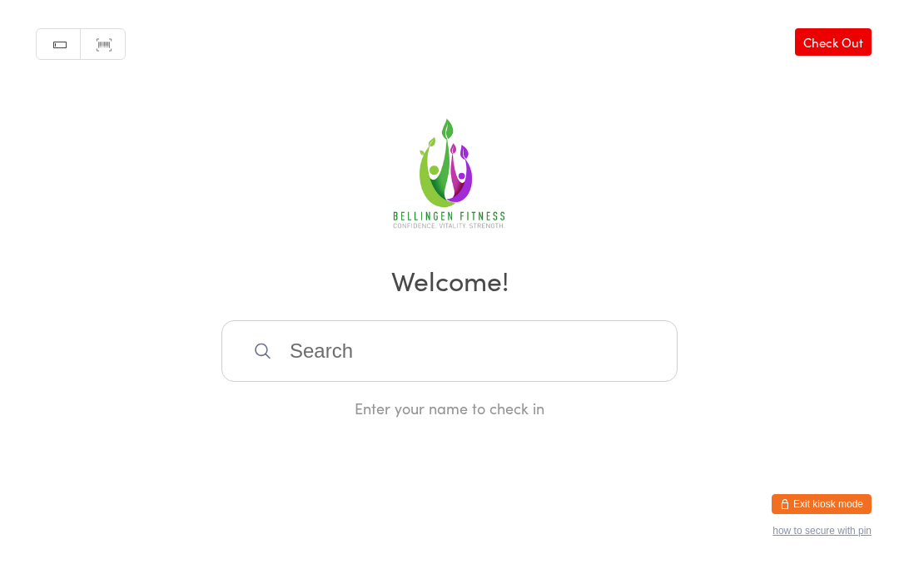
click at [268, 360] on icon at bounding box center [262, 350] width 19 height 19
click at [331, 358] on input "search" at bounding box center [449, 352] width 456 height 62
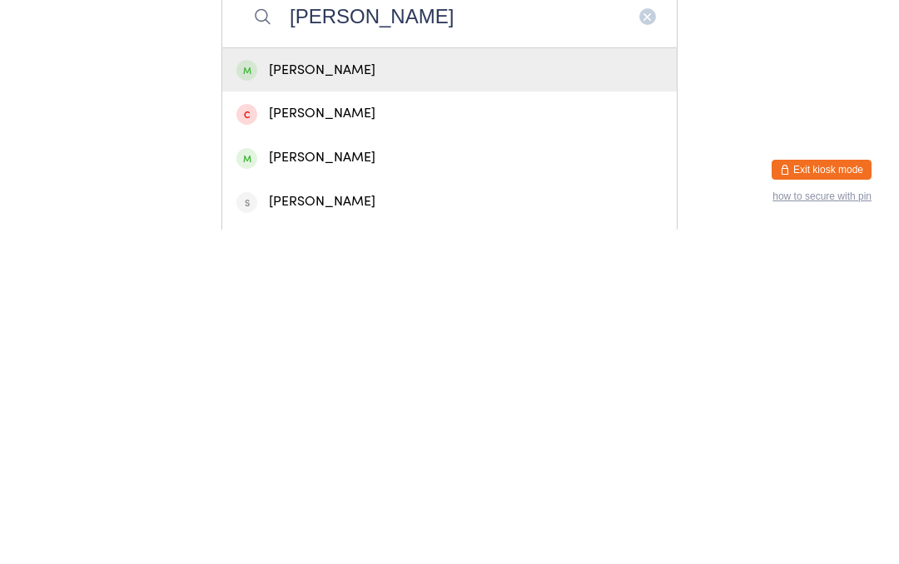
type input "Lynn t"
click at [271, 383] on div "Lynn Tizzard" at bounding box center [449, 405] width 455 height 44
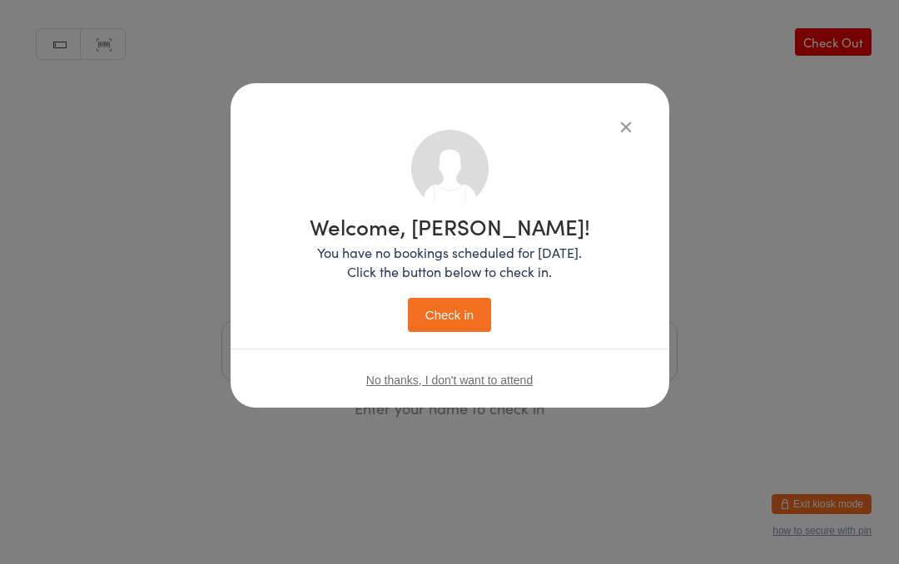
click at [439, 305] on button "Check in" at bounding box center [449, 315] width 83 height 34
